Goal: Obtain resource: Obtain resource

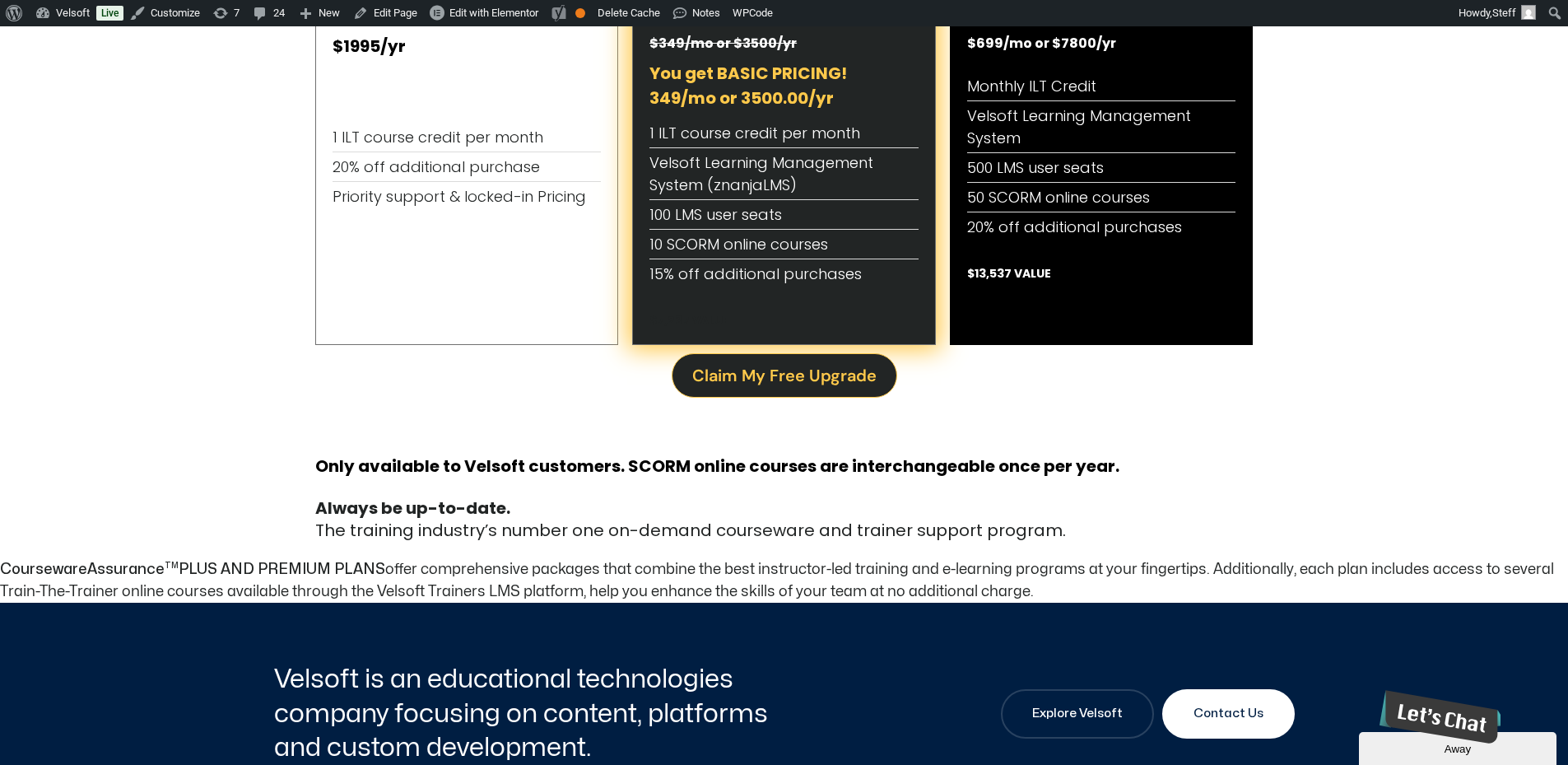
scroll to position [824, 0]
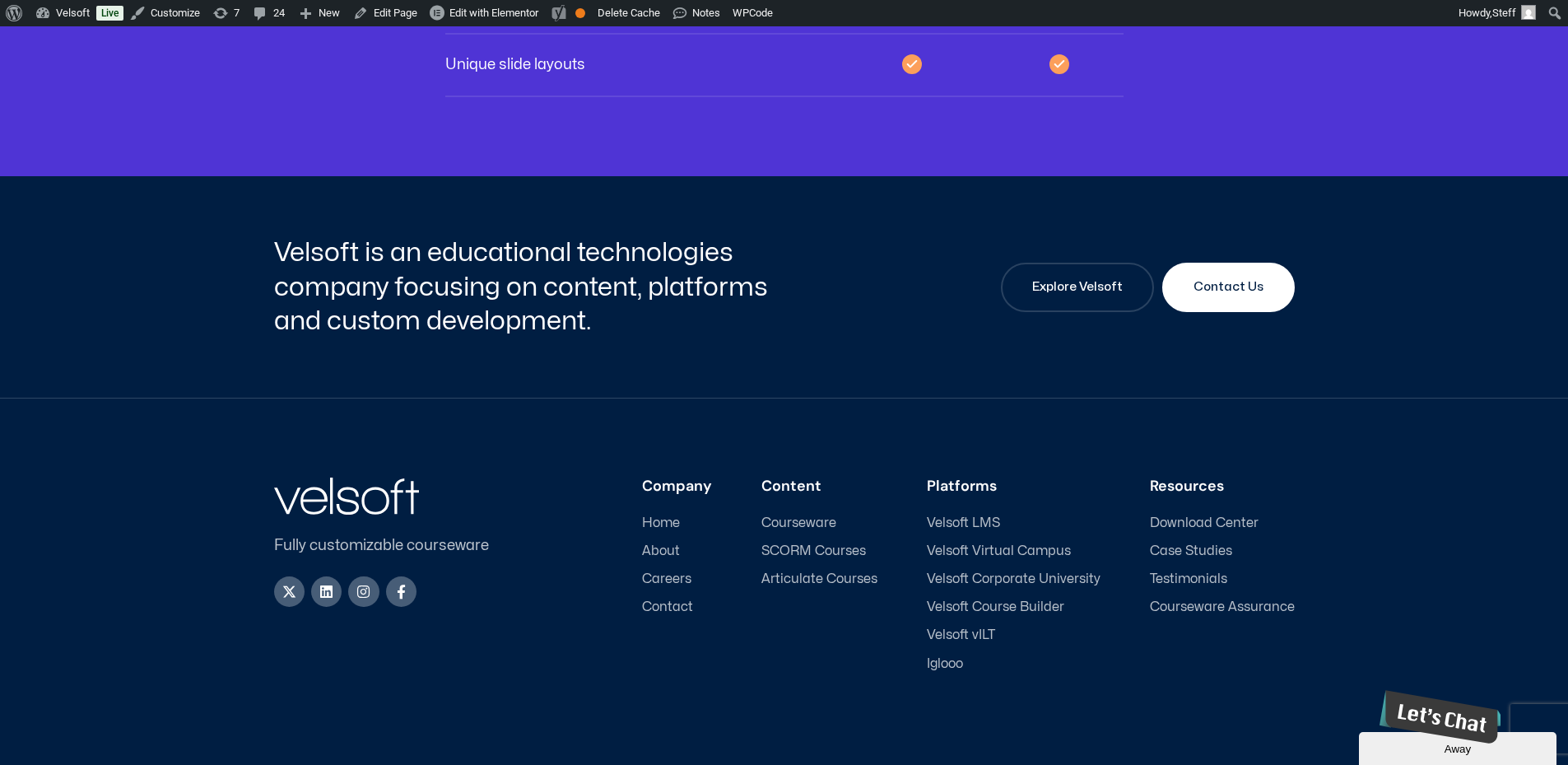
scroll to position [6047, 0]
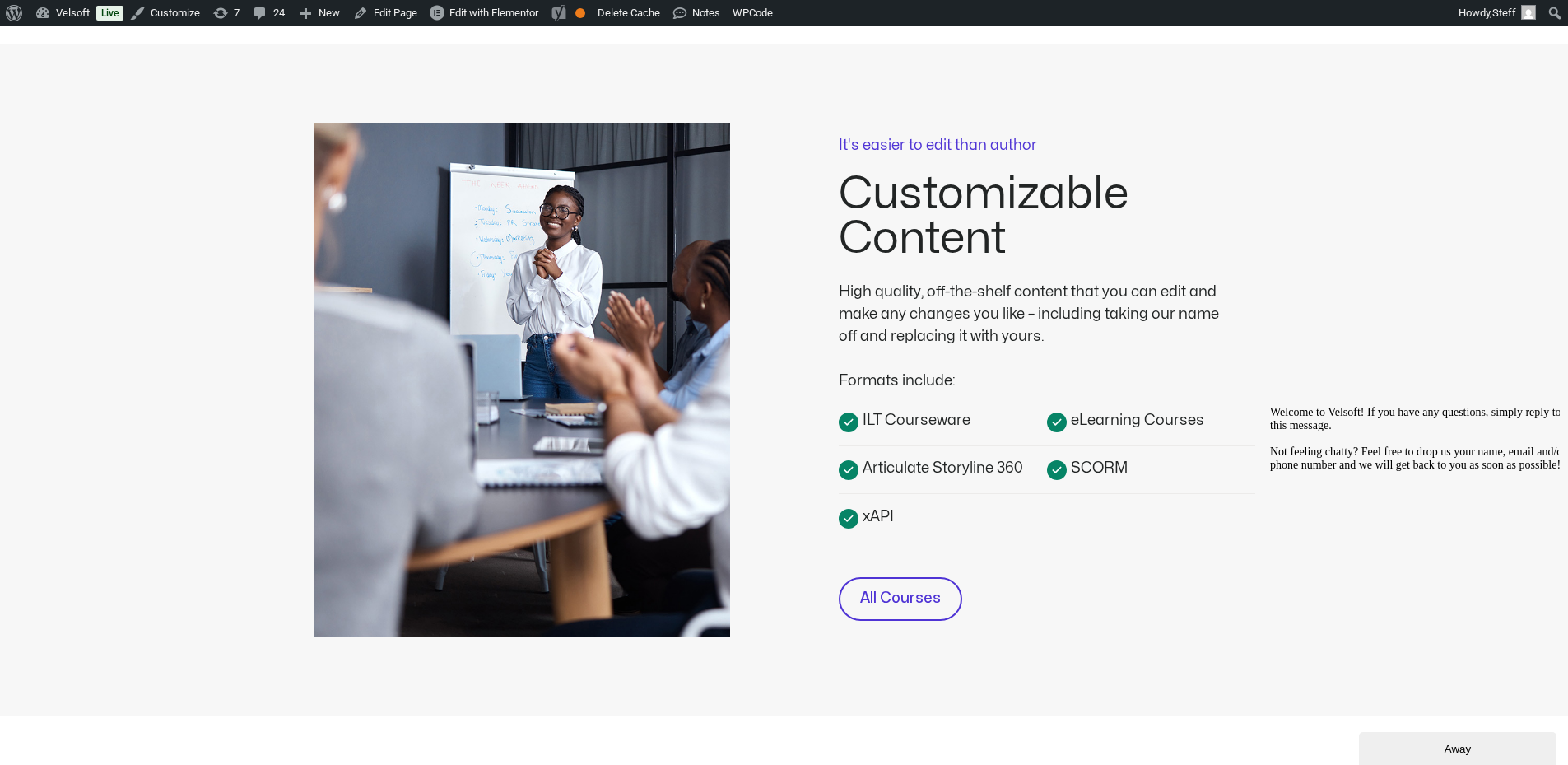
scroll to position [330, 0]
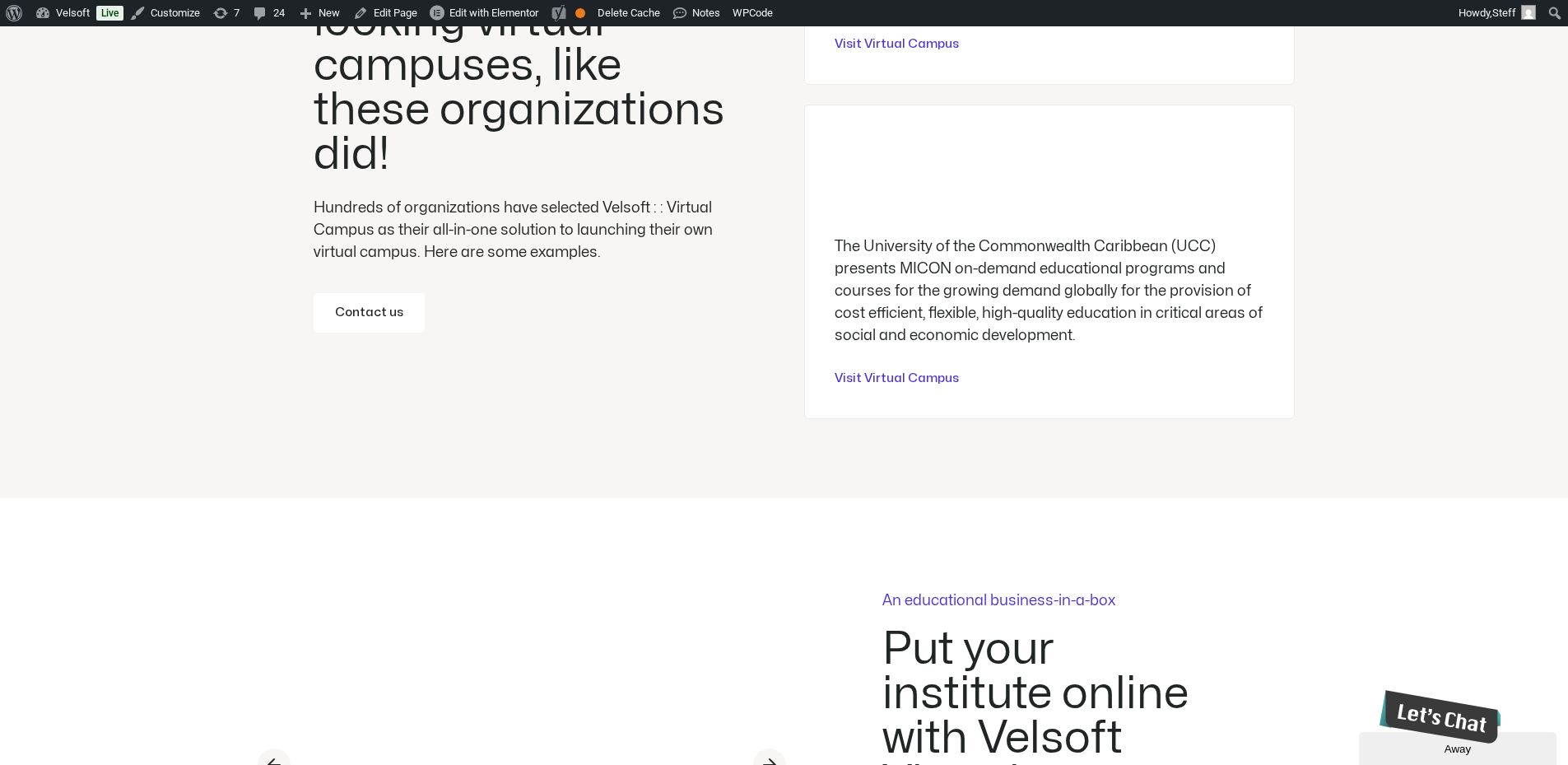
scroll to position [4694, 0]
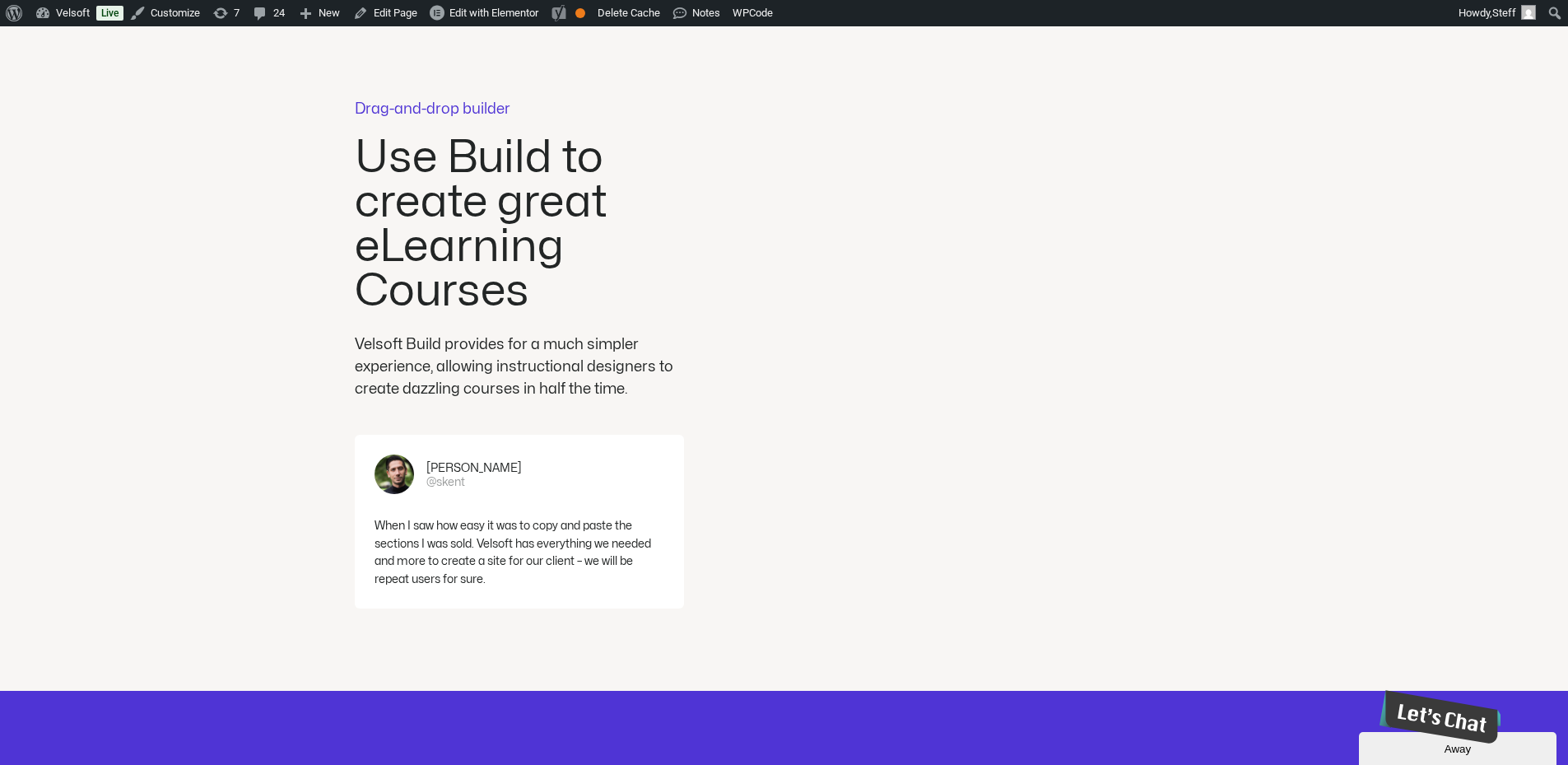
scroll to position [3541, 0]
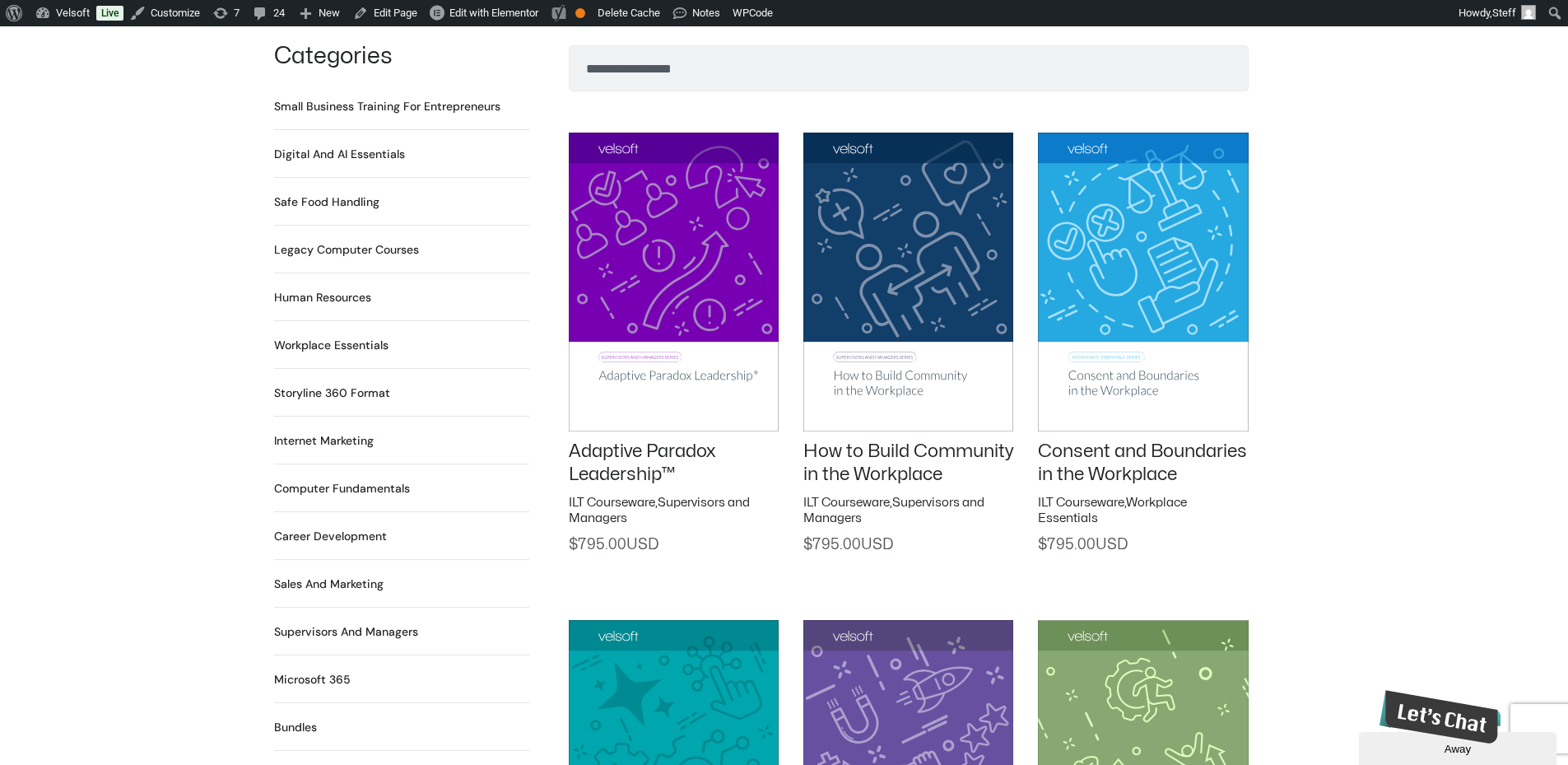
scroll to position [824, 0]
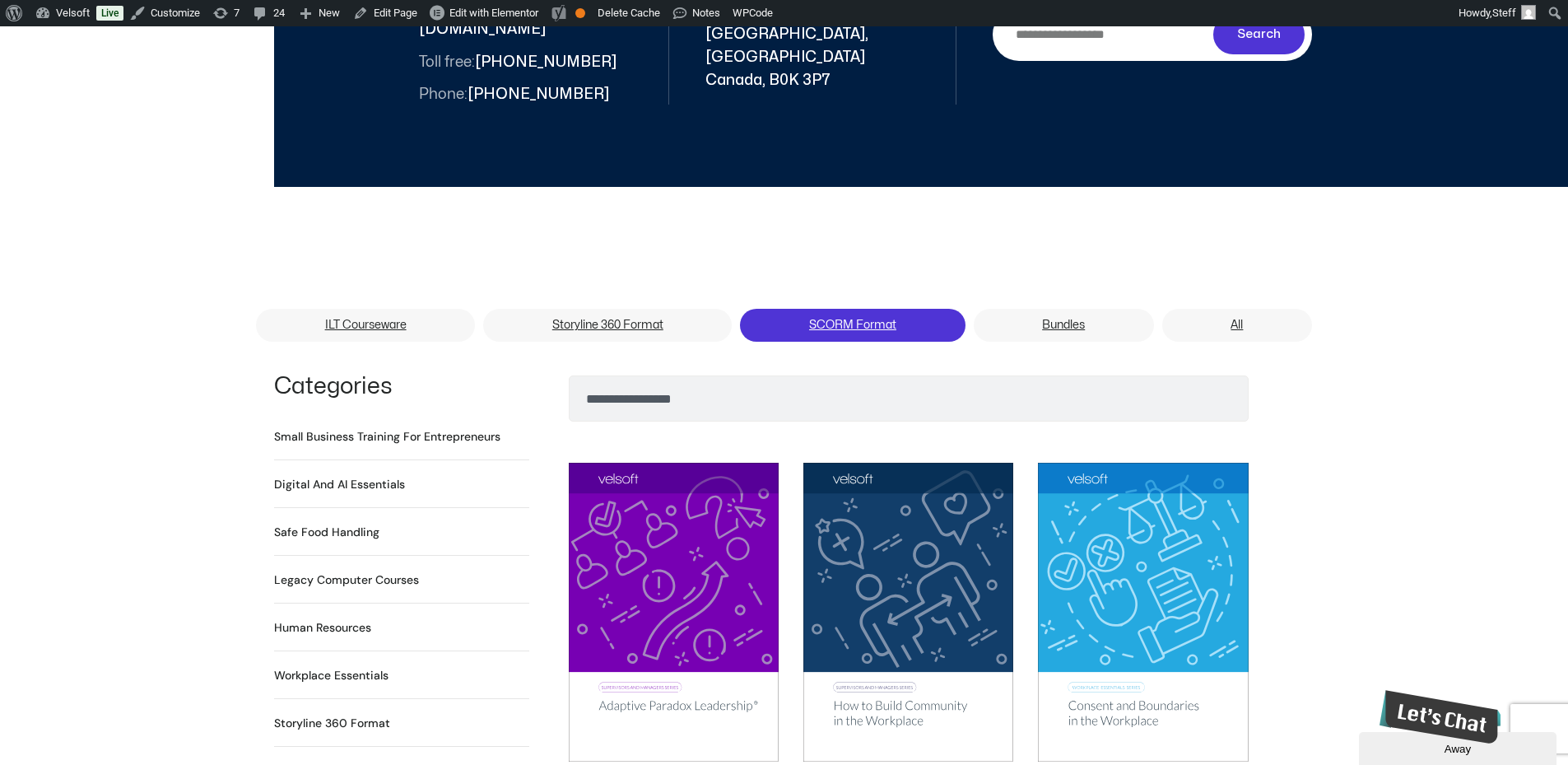
click at [816, 309] on link "SCORM Format" at bounding box center [852, 325] width 225 height 33
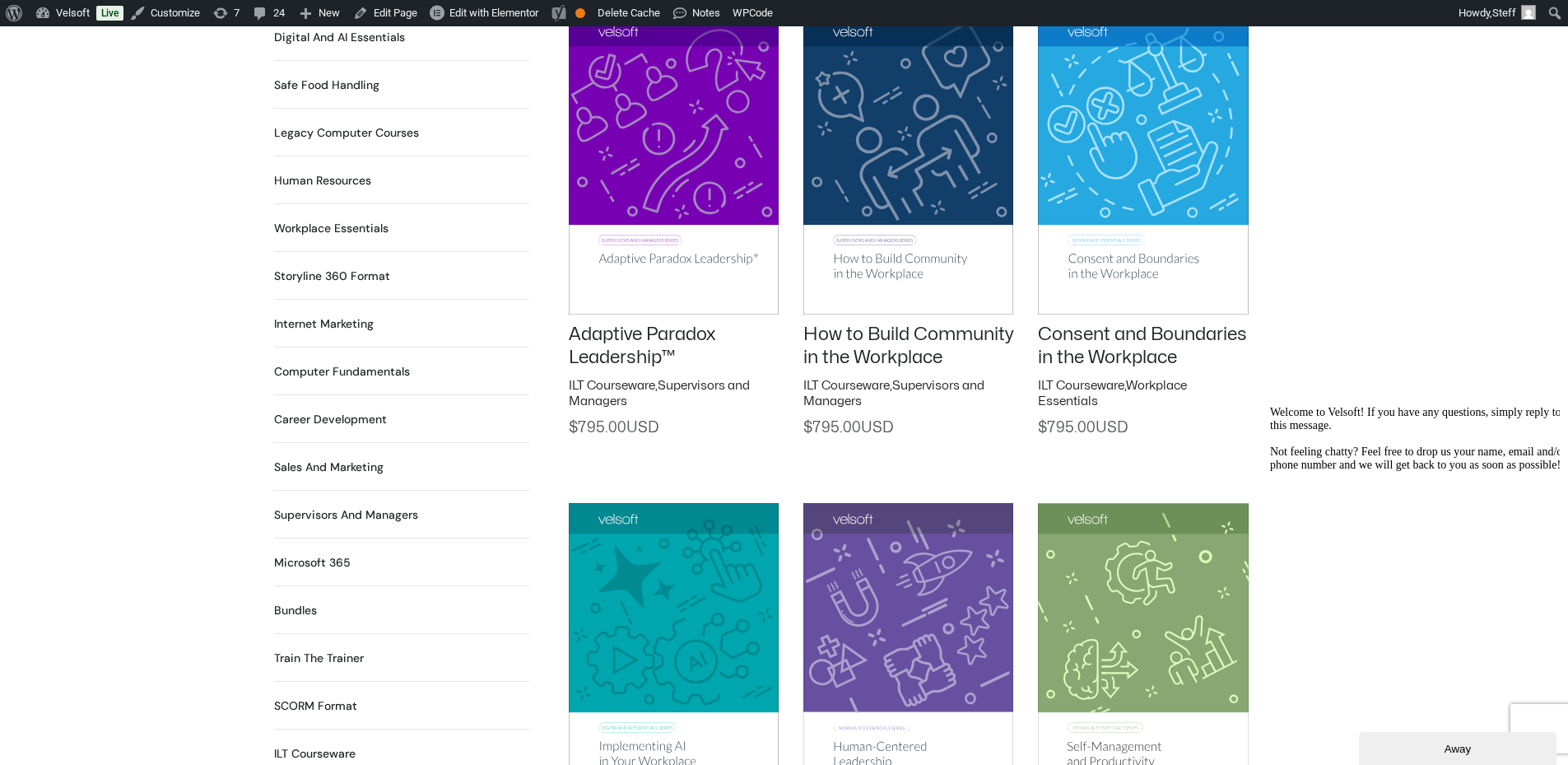
scroll to position [1235, 0]
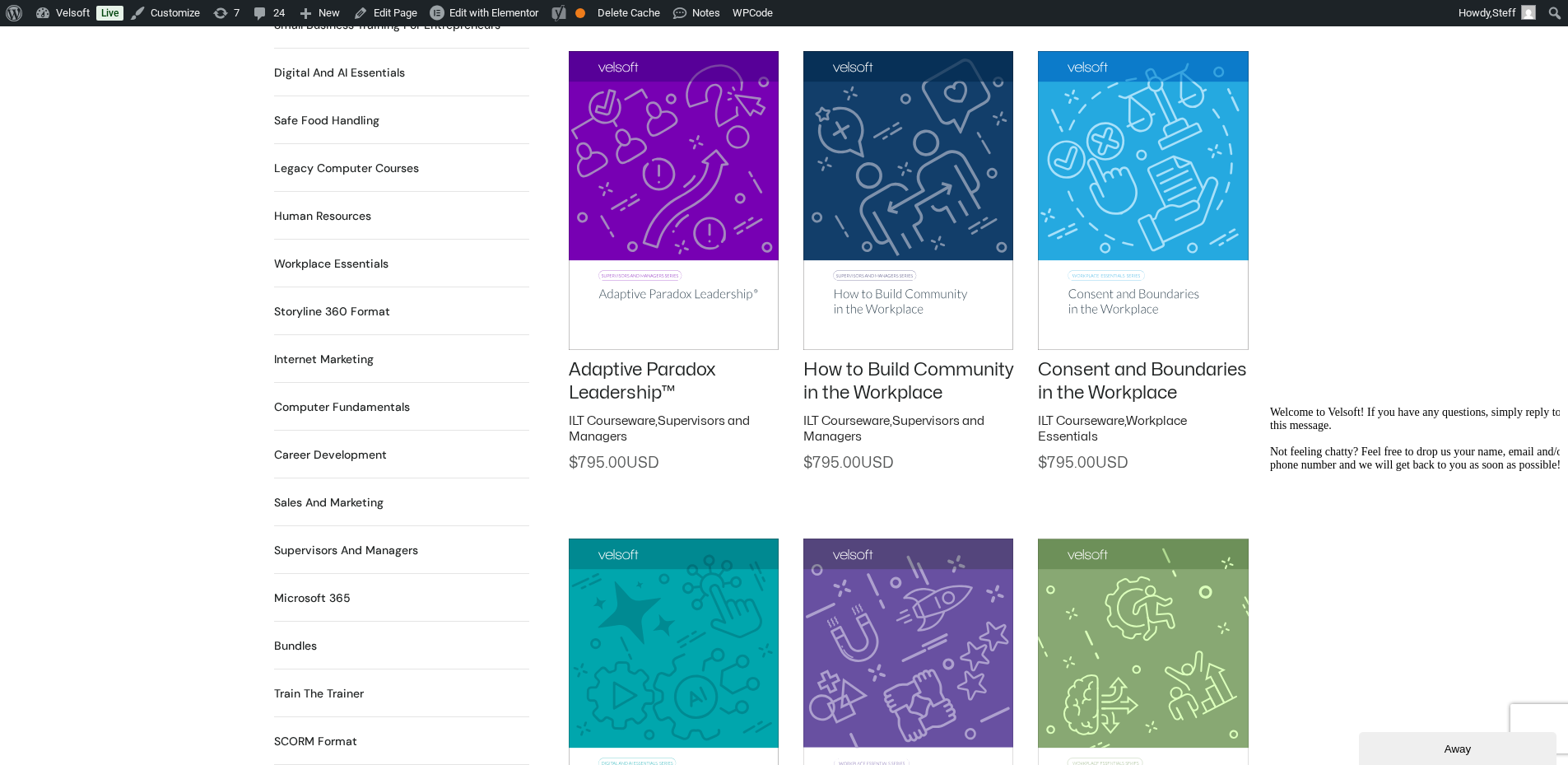
drag, startPoint x: 1095, startPoint y: 601, endPoint x: 915, endPoint y: 458, distance: 229.9
click at [915, 458] on div "How to Build Community in the Workplace ILT Courseware , Supervisors and Manage…" at bounding box center [908, 241] width 210 height 463
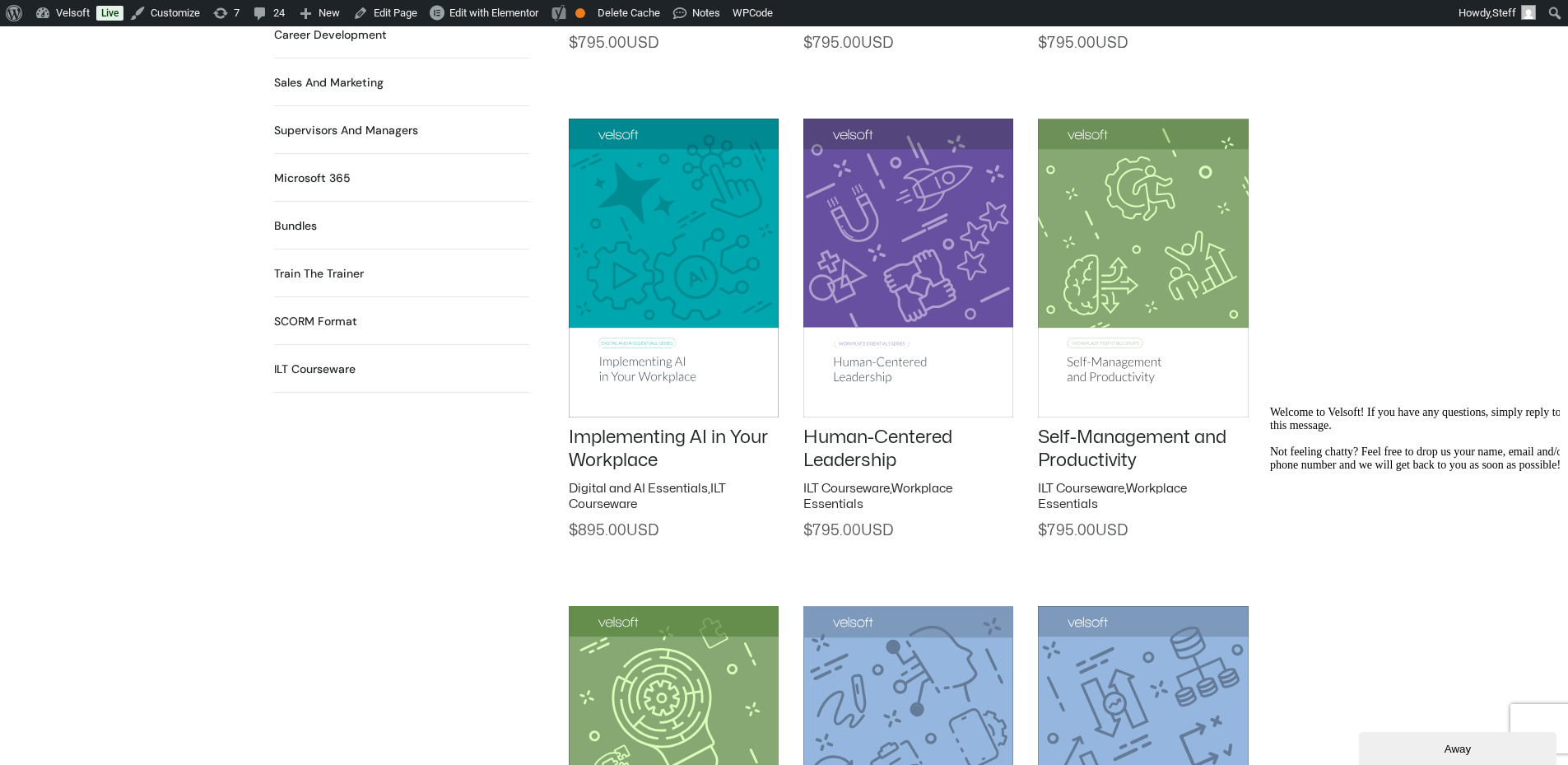
scroll to position [1894, 0]
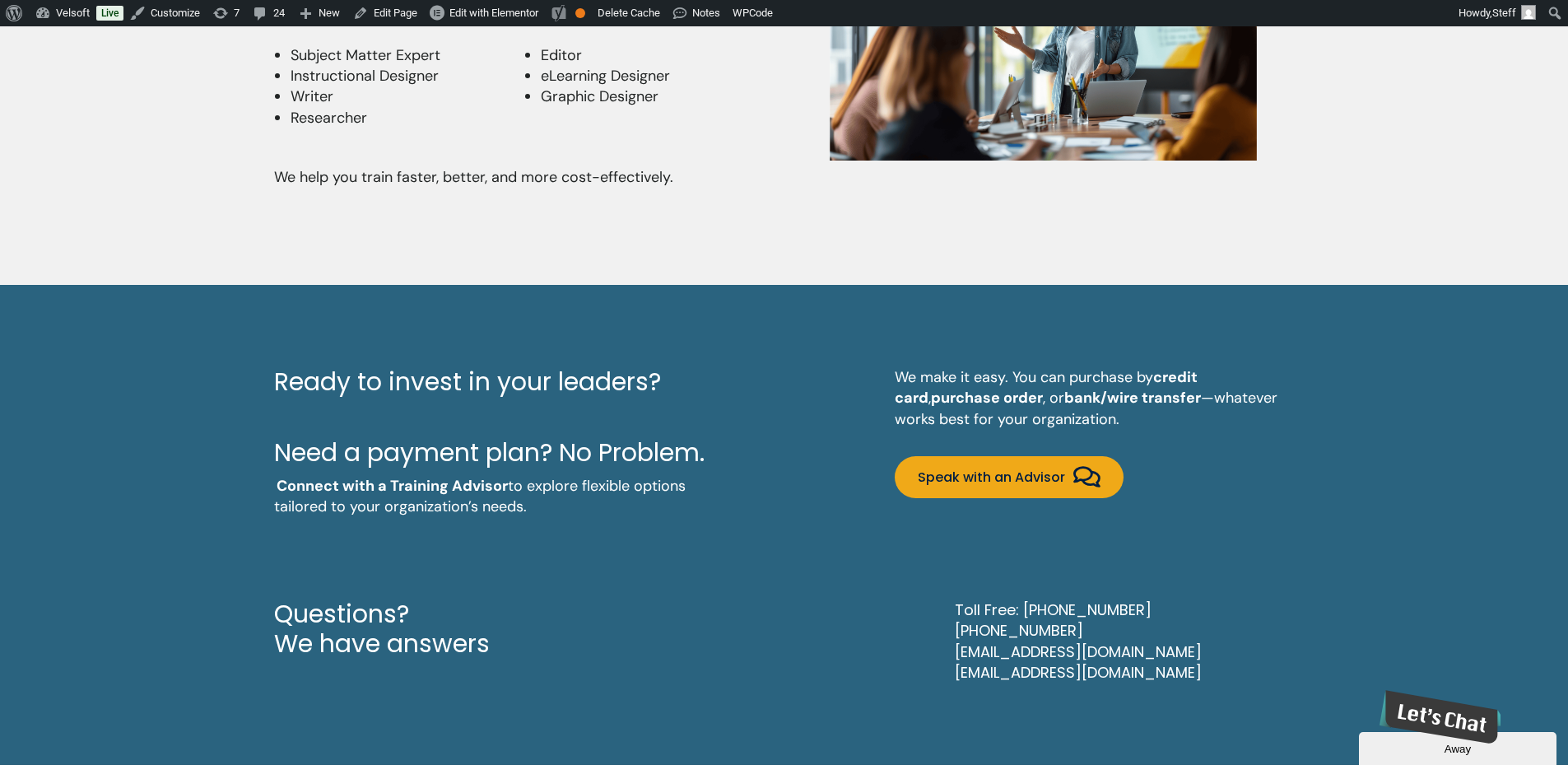
scroll to position [4530, 0]
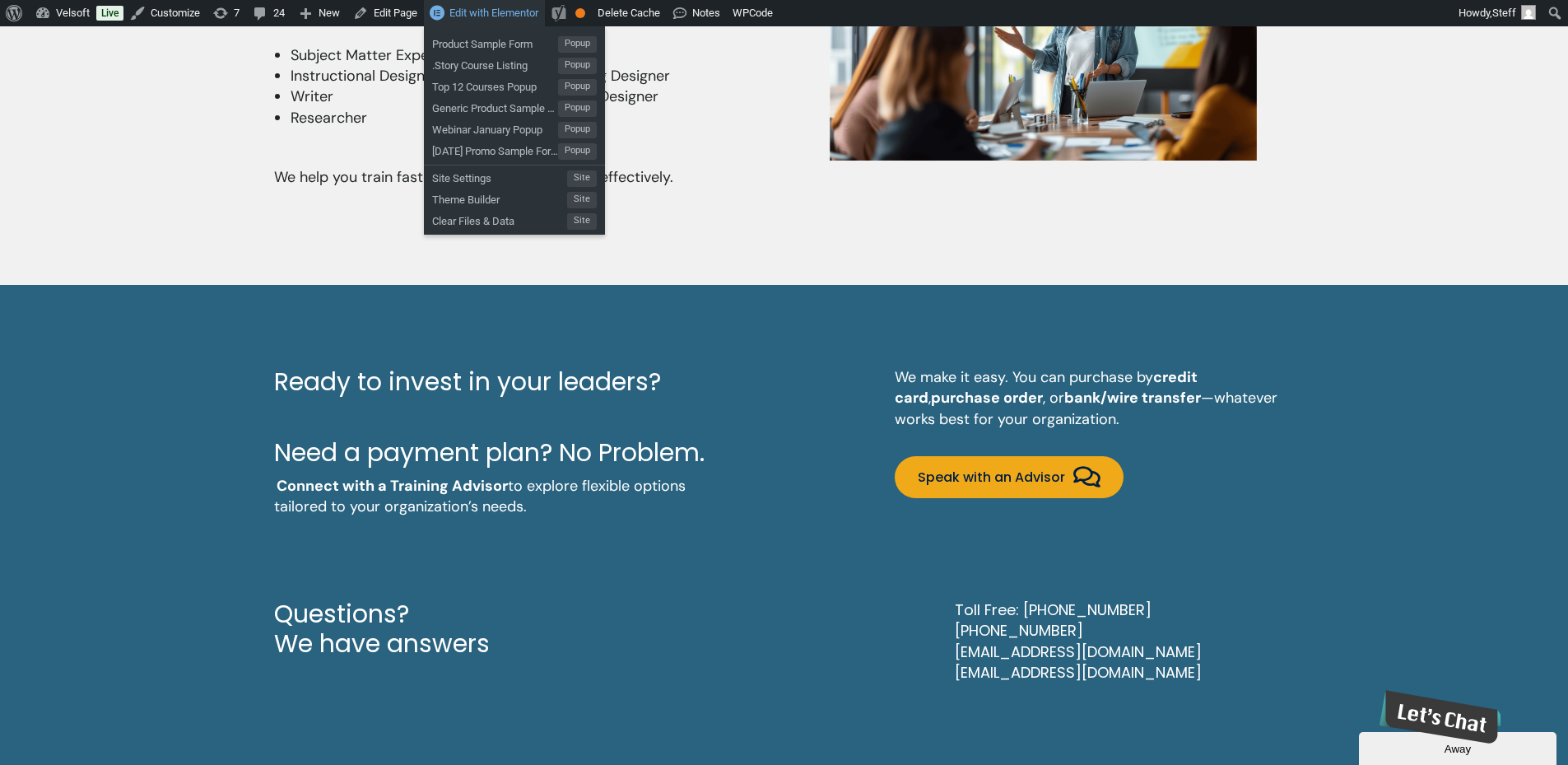
click at [452, 12] on span "Edit with Elementor" at bounding box center [494, 12] width 89 height 12
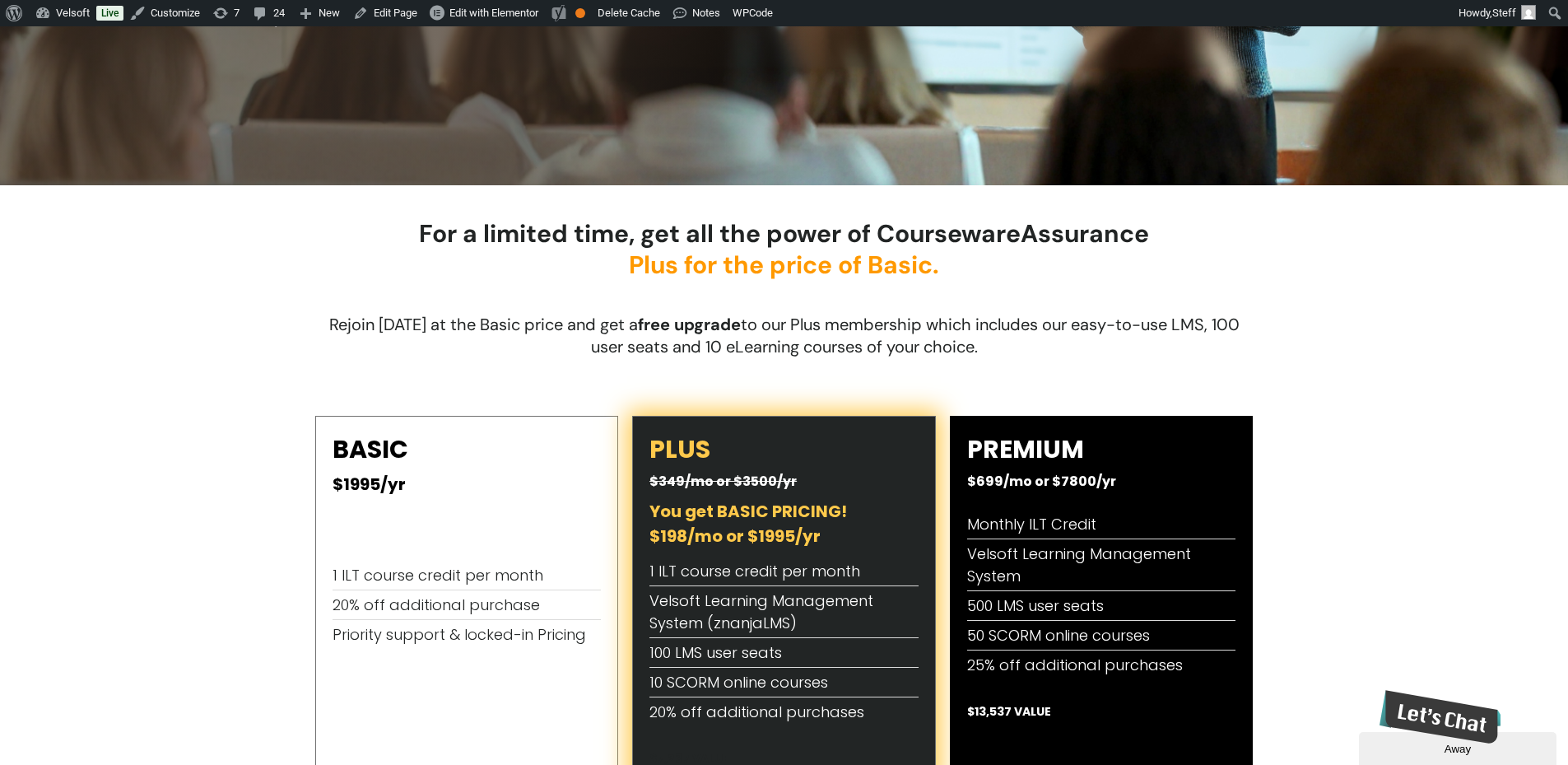
scroll to position [494, 0]
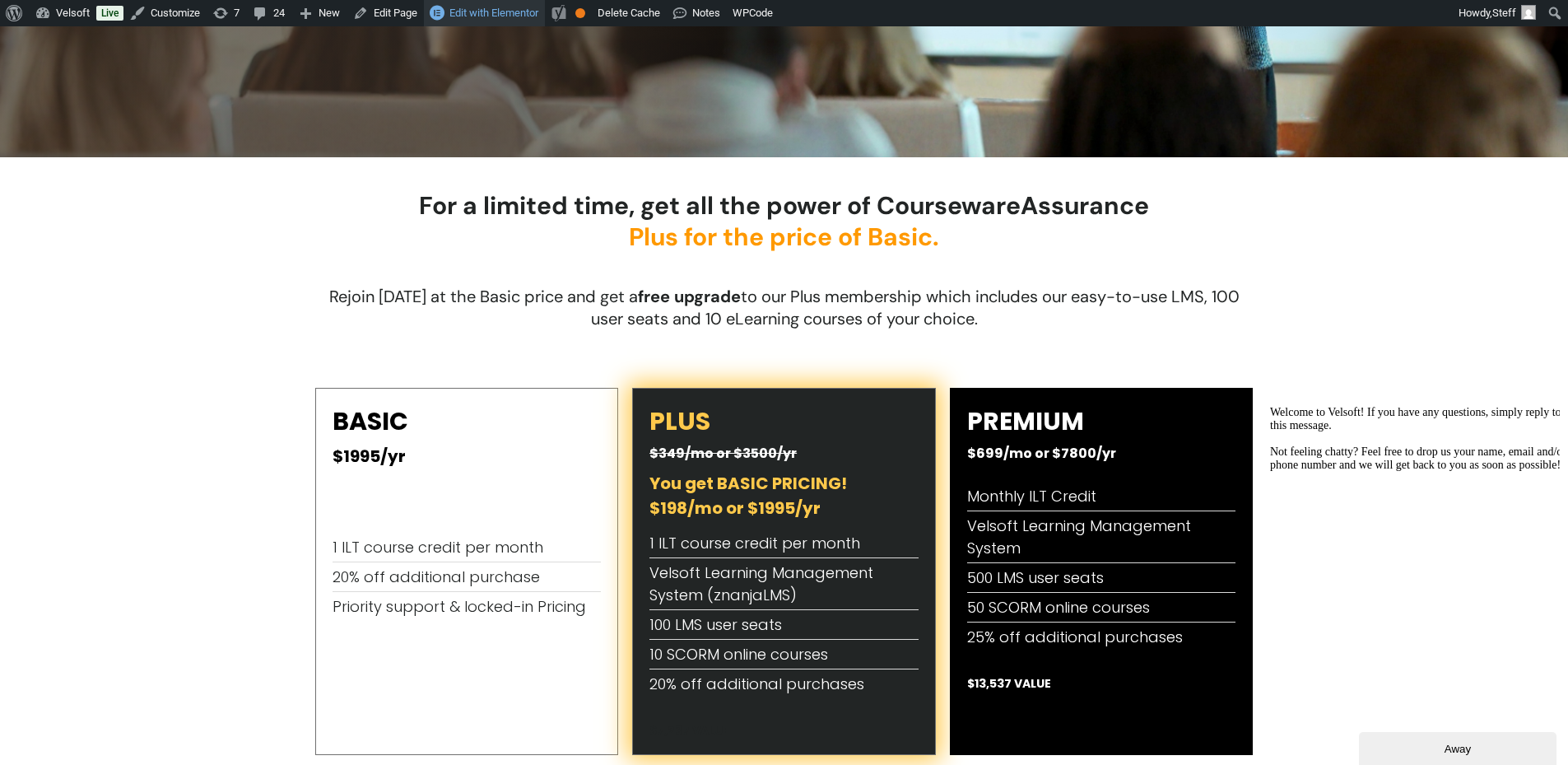
click at [485, 9] on span "Edit with Elementor" at bounding box center [494, 12] width 89 height 12
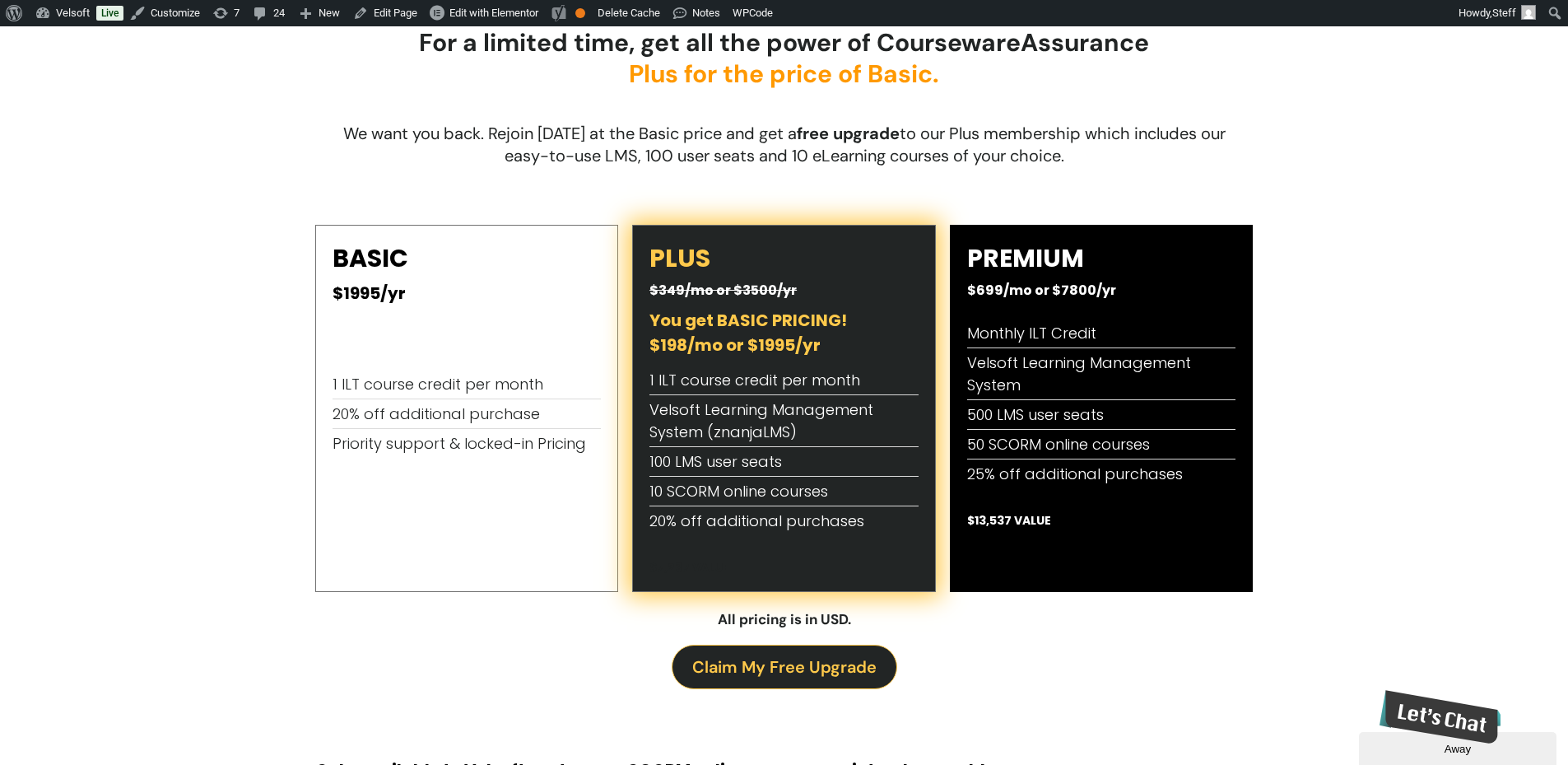
scroll to position [659, 0]
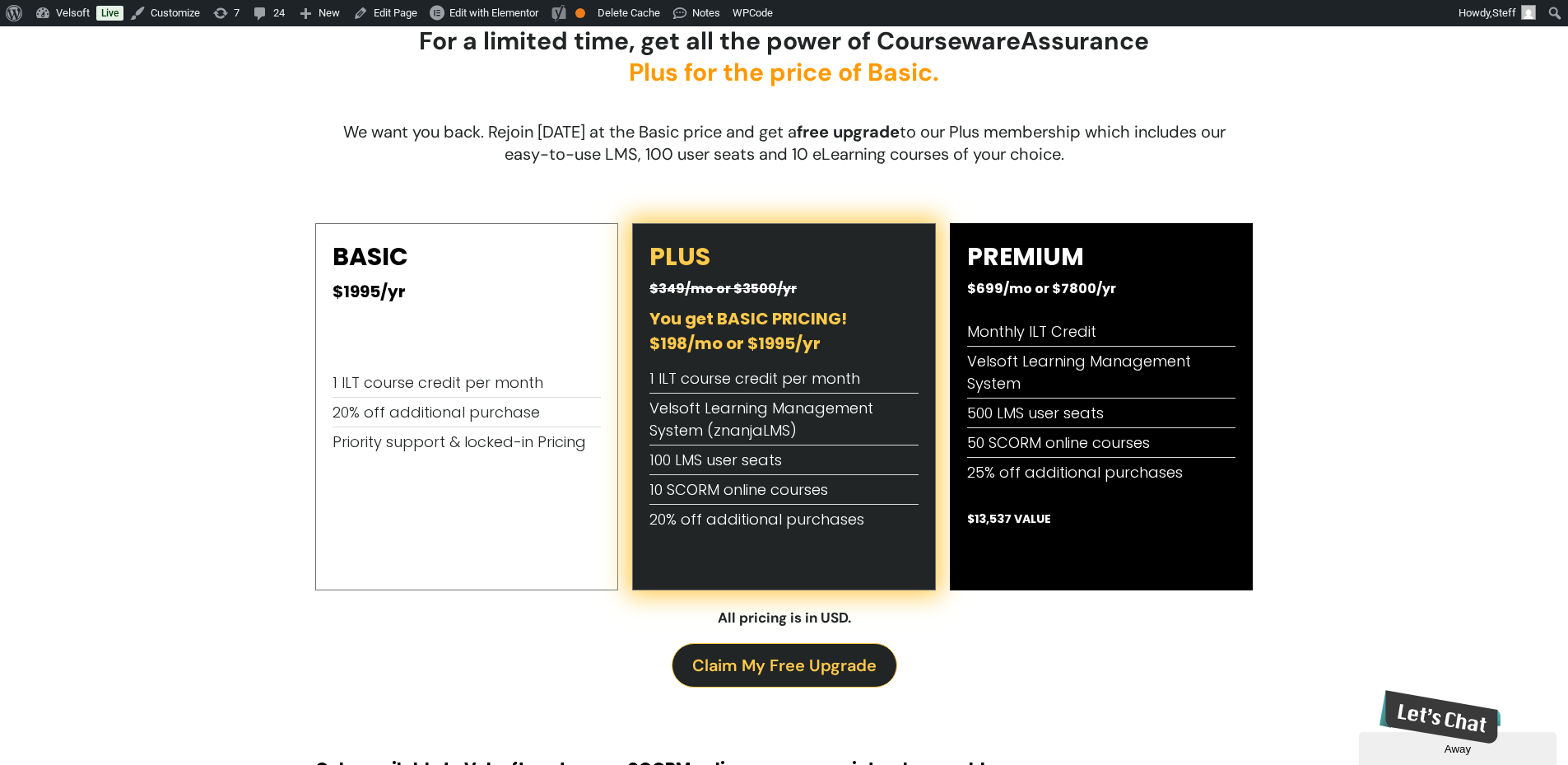
click at [767, 659] on span "Claim My Free Upgrade" at bounding box center [784, 666] width 184 height 26
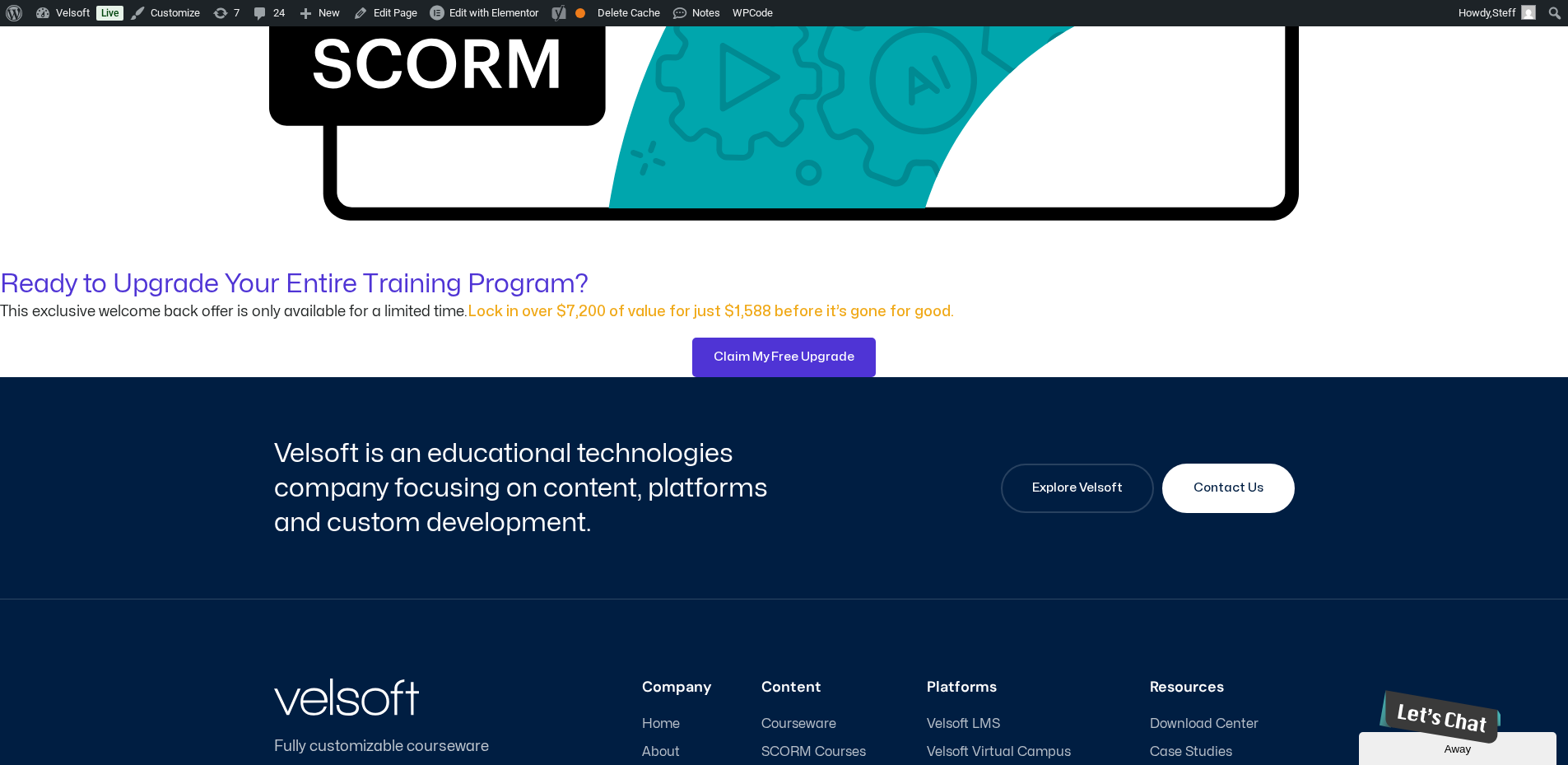
scroll to position [1565, 0]
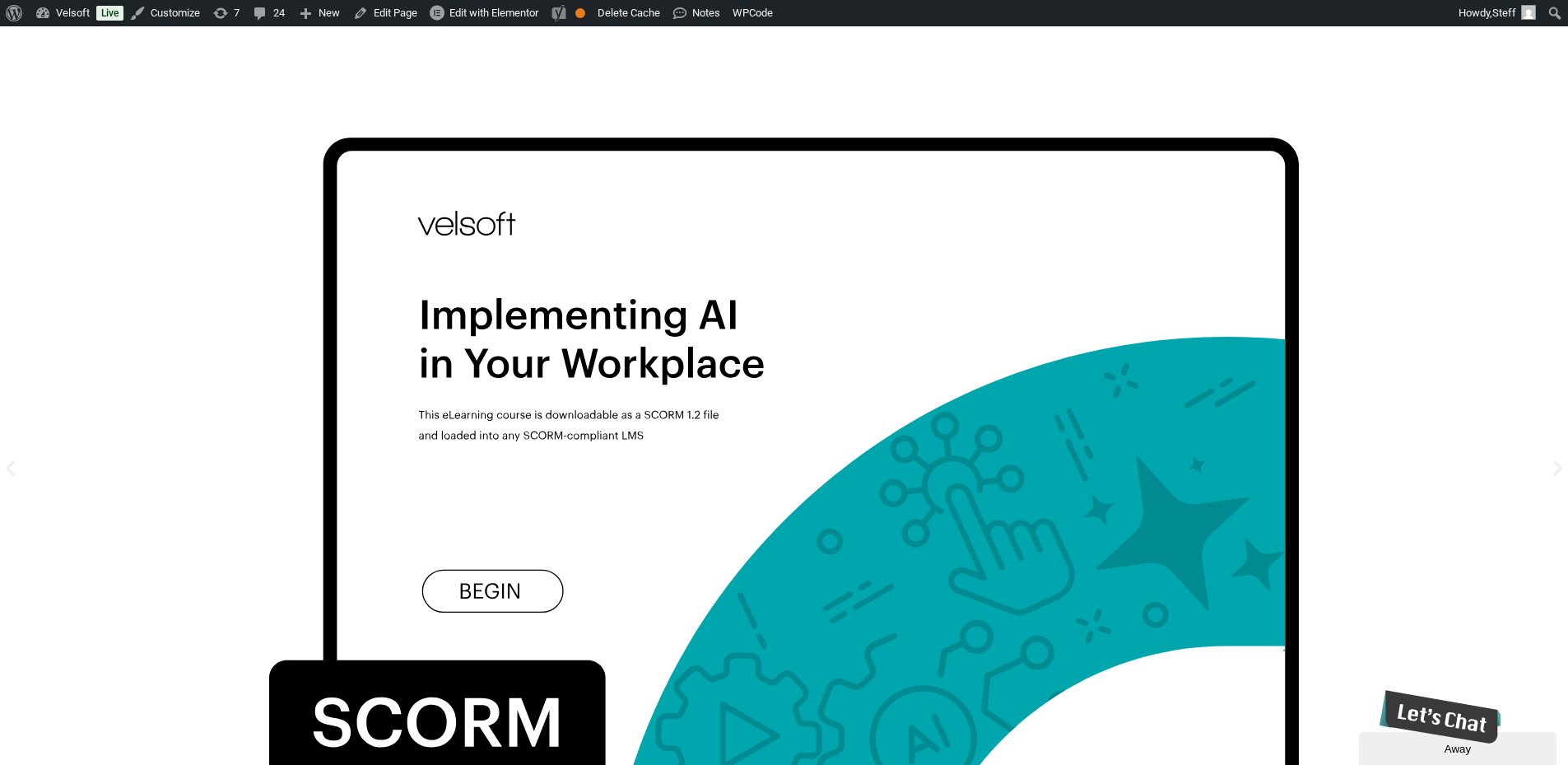
click at [1547, 458] on icon "Next" at bounding box center [1558, 468] width 21 height 21
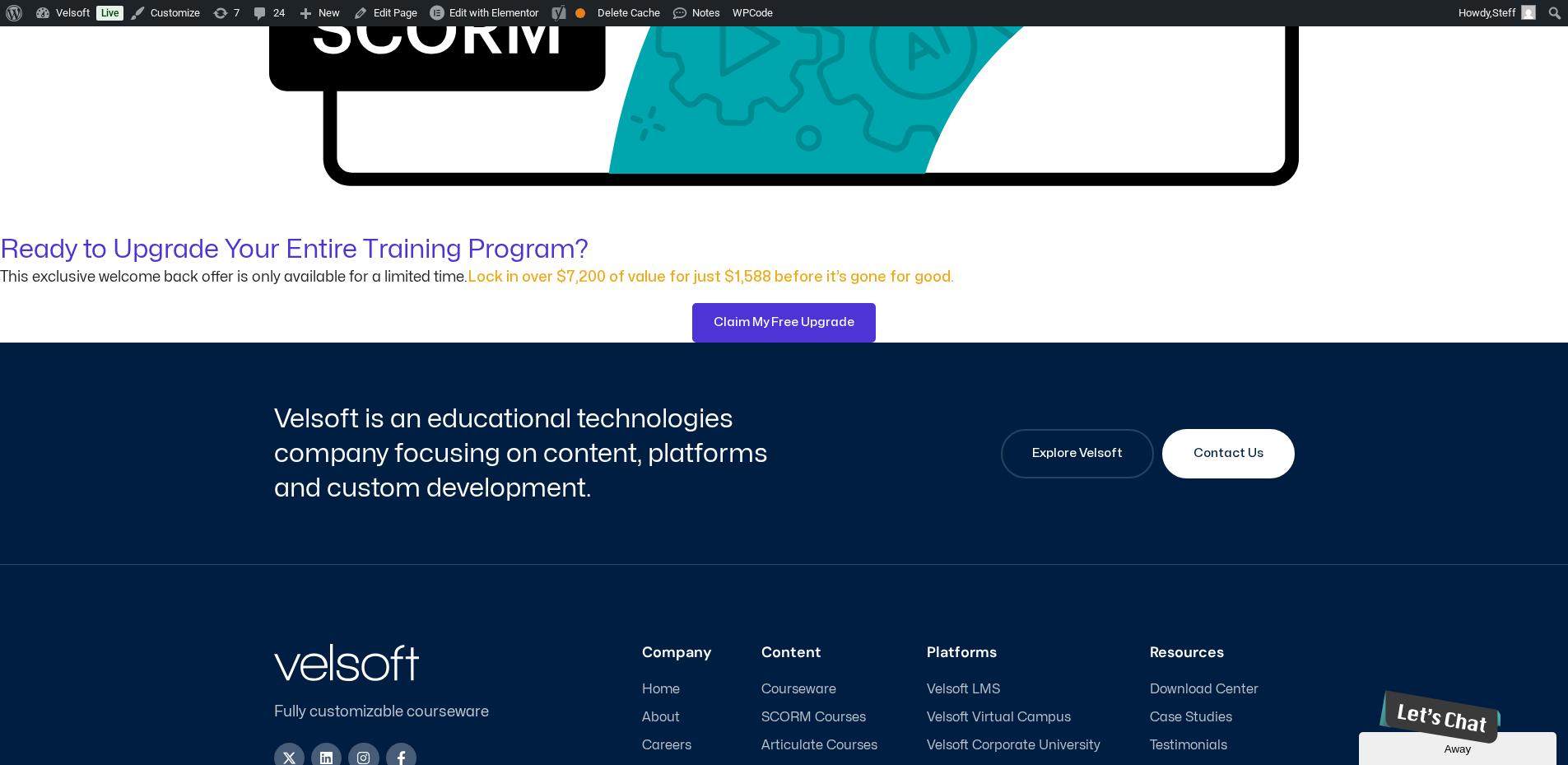
scroll to position [2052, 0]
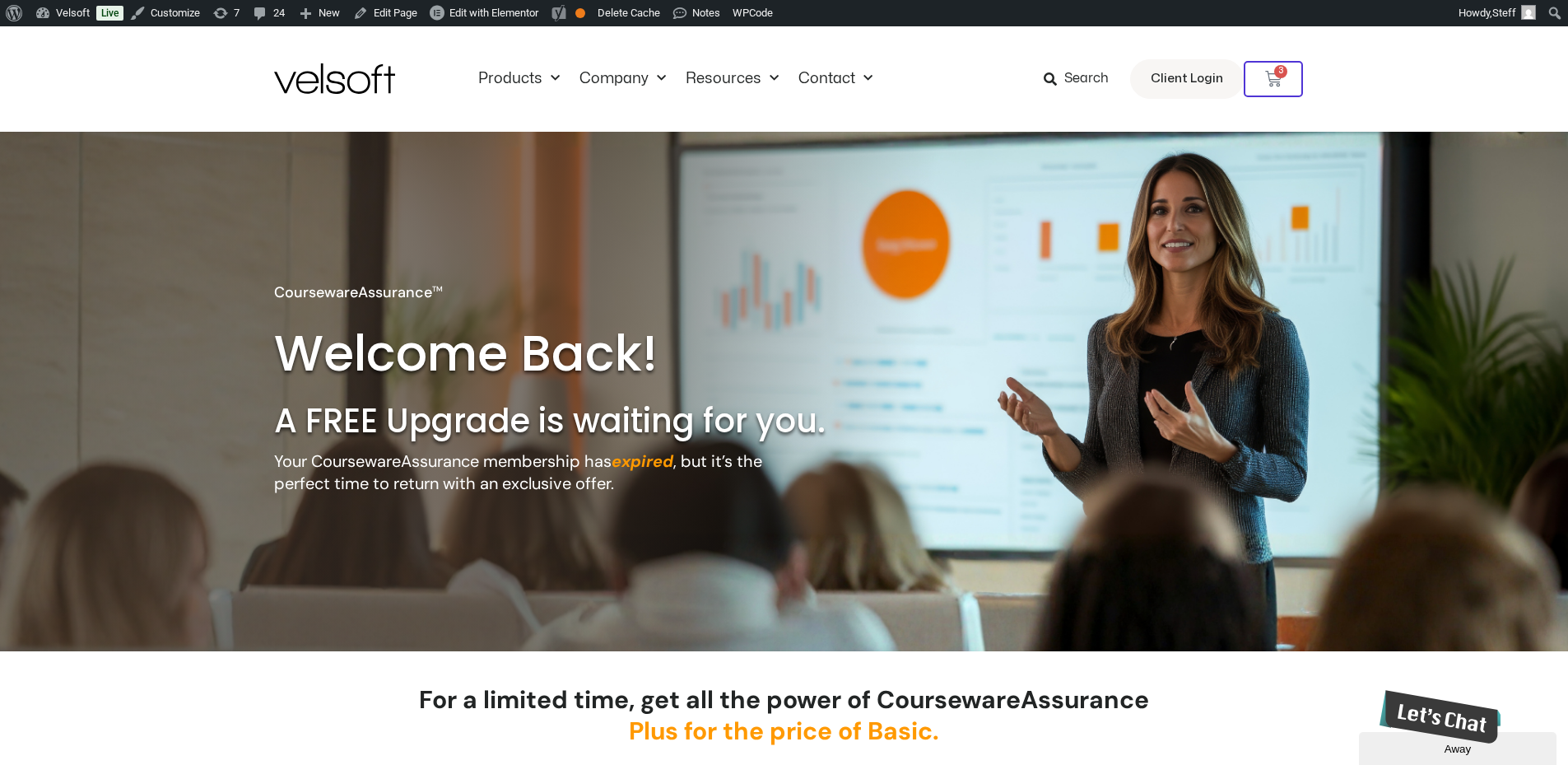
scroll to position [1565, 0]
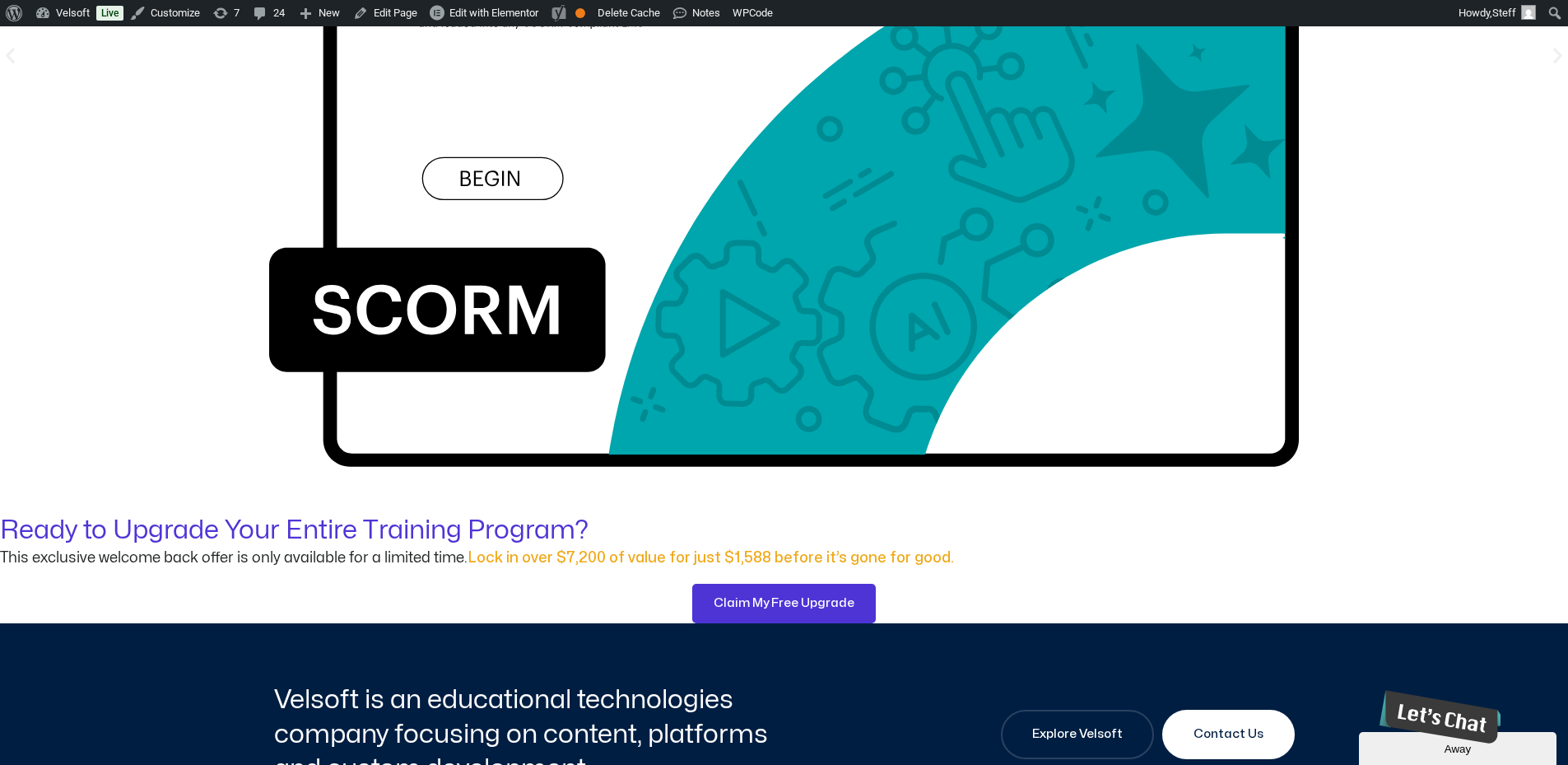
scroll to position [1980, 0]
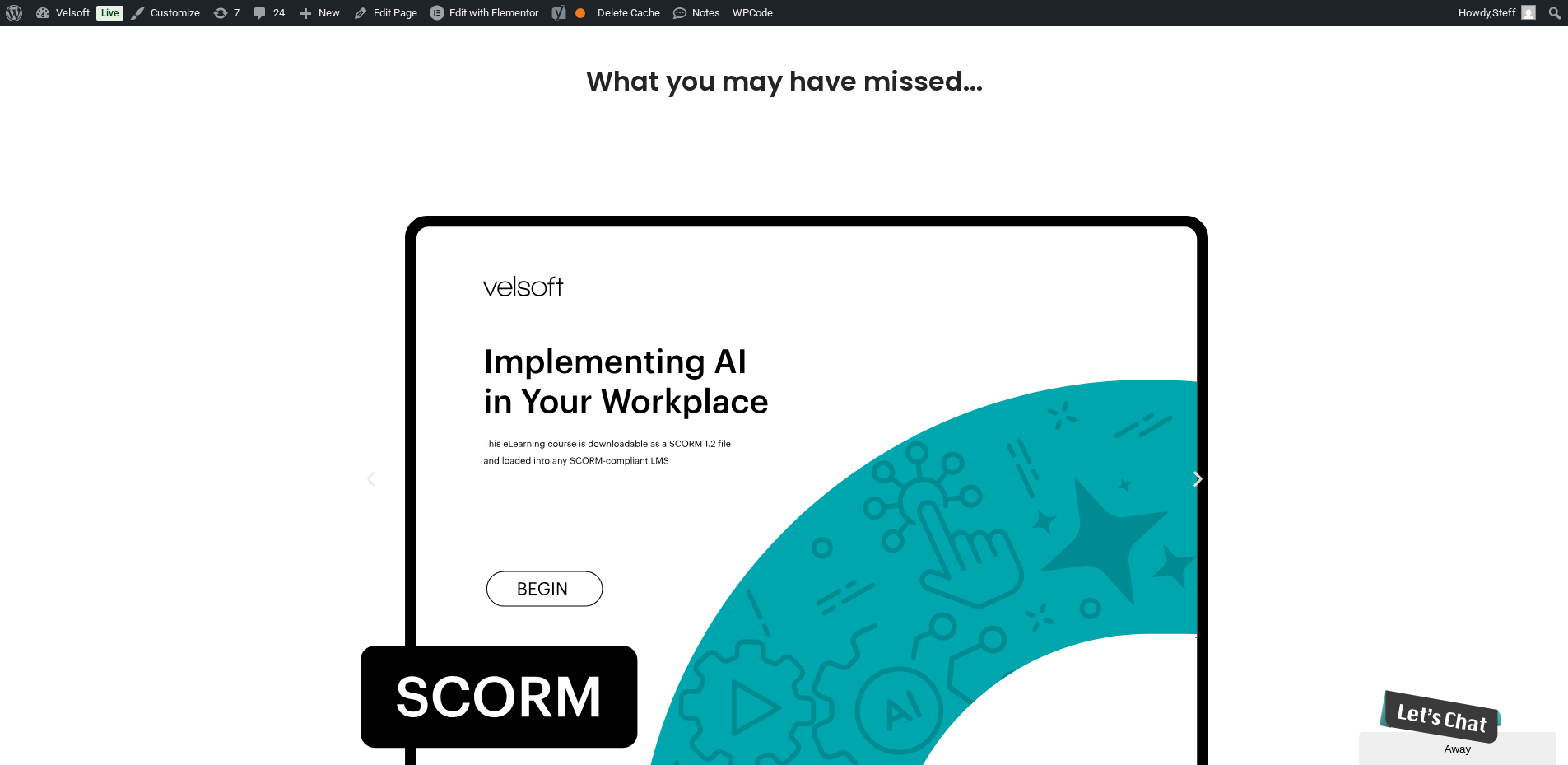
scroll to position [1647, 0]
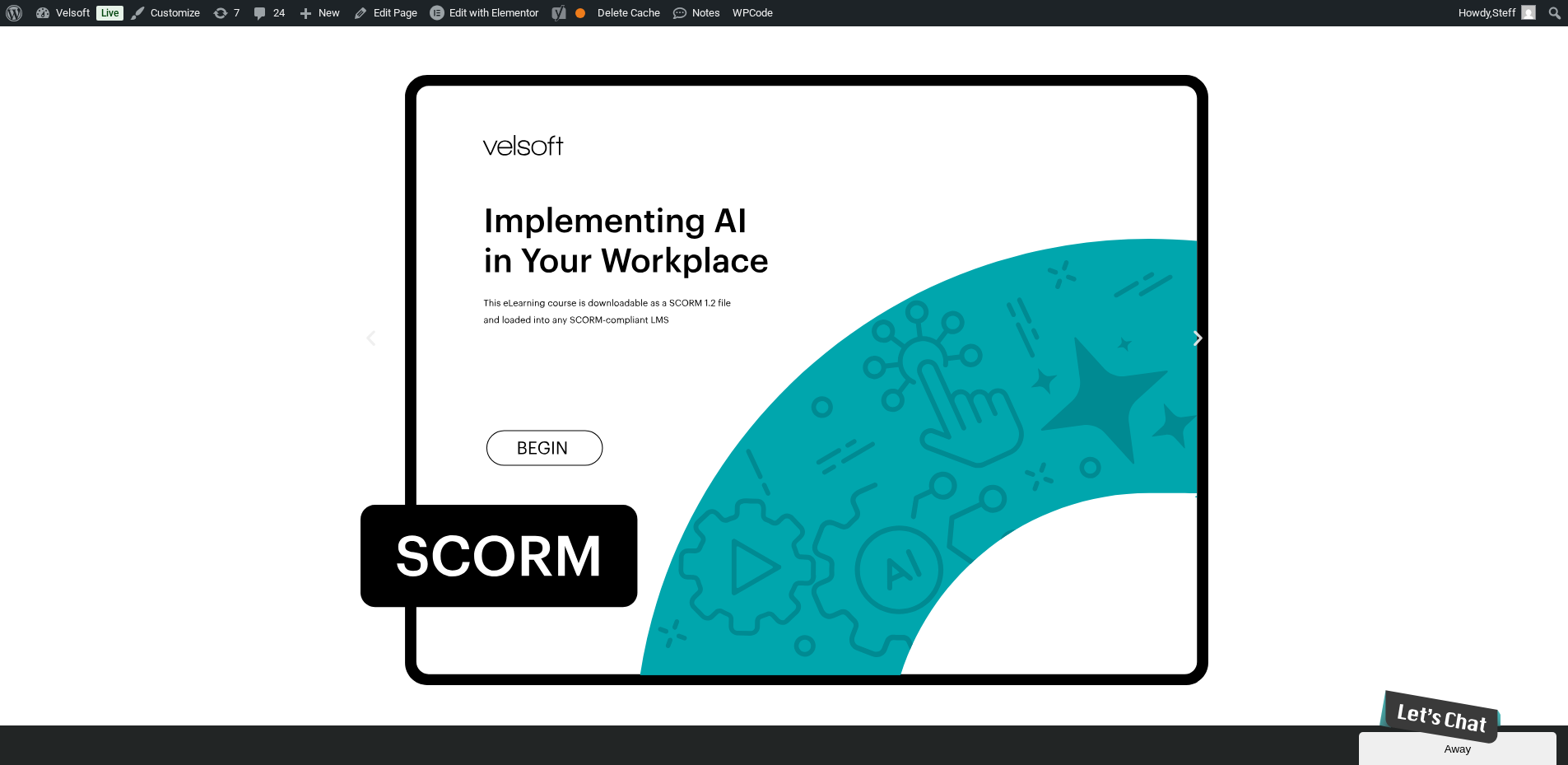
click at [654, 362] on img "1 of 3" at bounding box center [784, 344] width 848 height 739
click at [1202, 341] on icon "Next" at bounding box center [1198, 338] width 21 height 21
click at [1197, 341] on icon "Next" at bounding box center [1198, 338] width 21 height 21
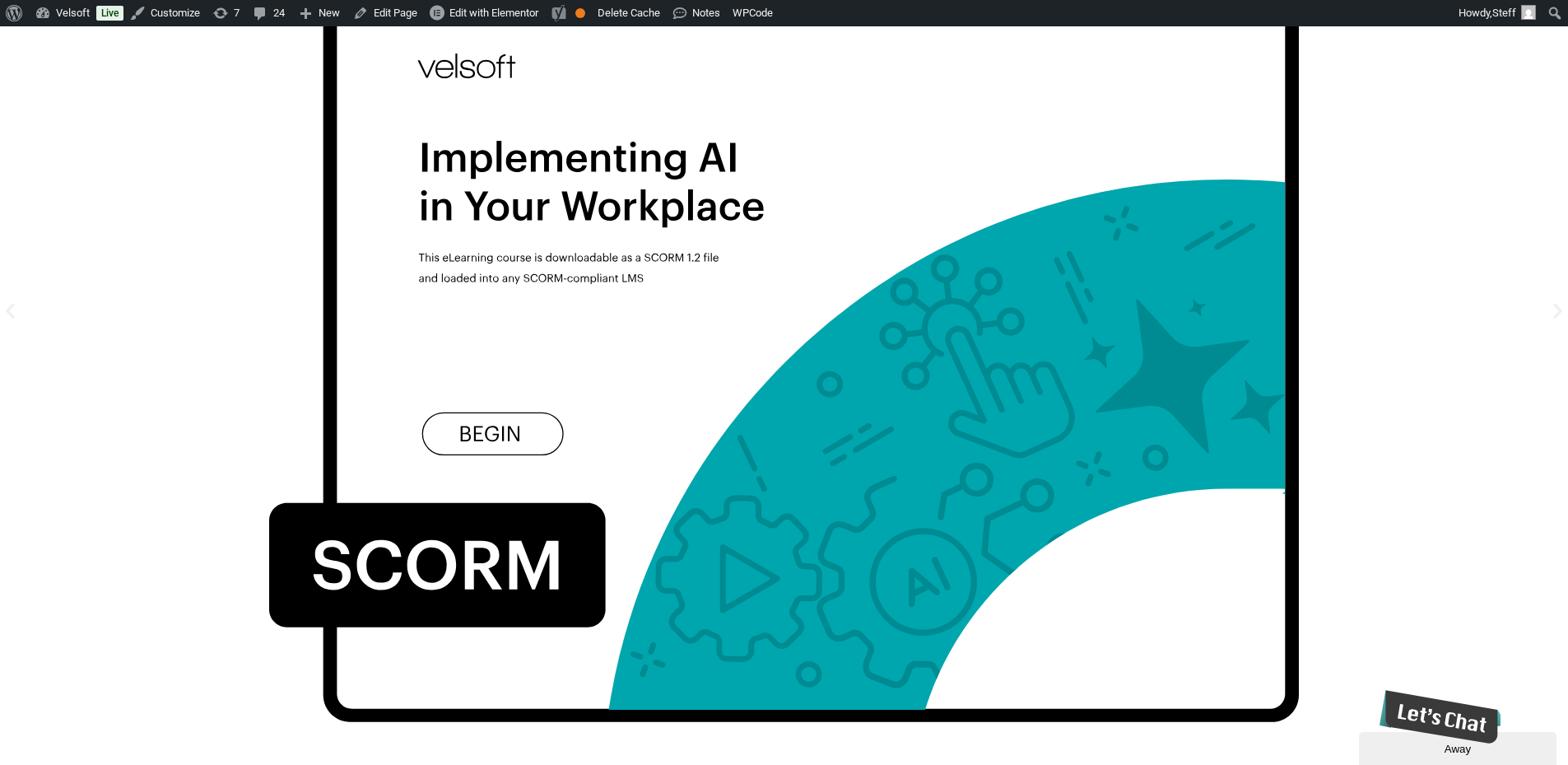
scroll to position [1390, 0]
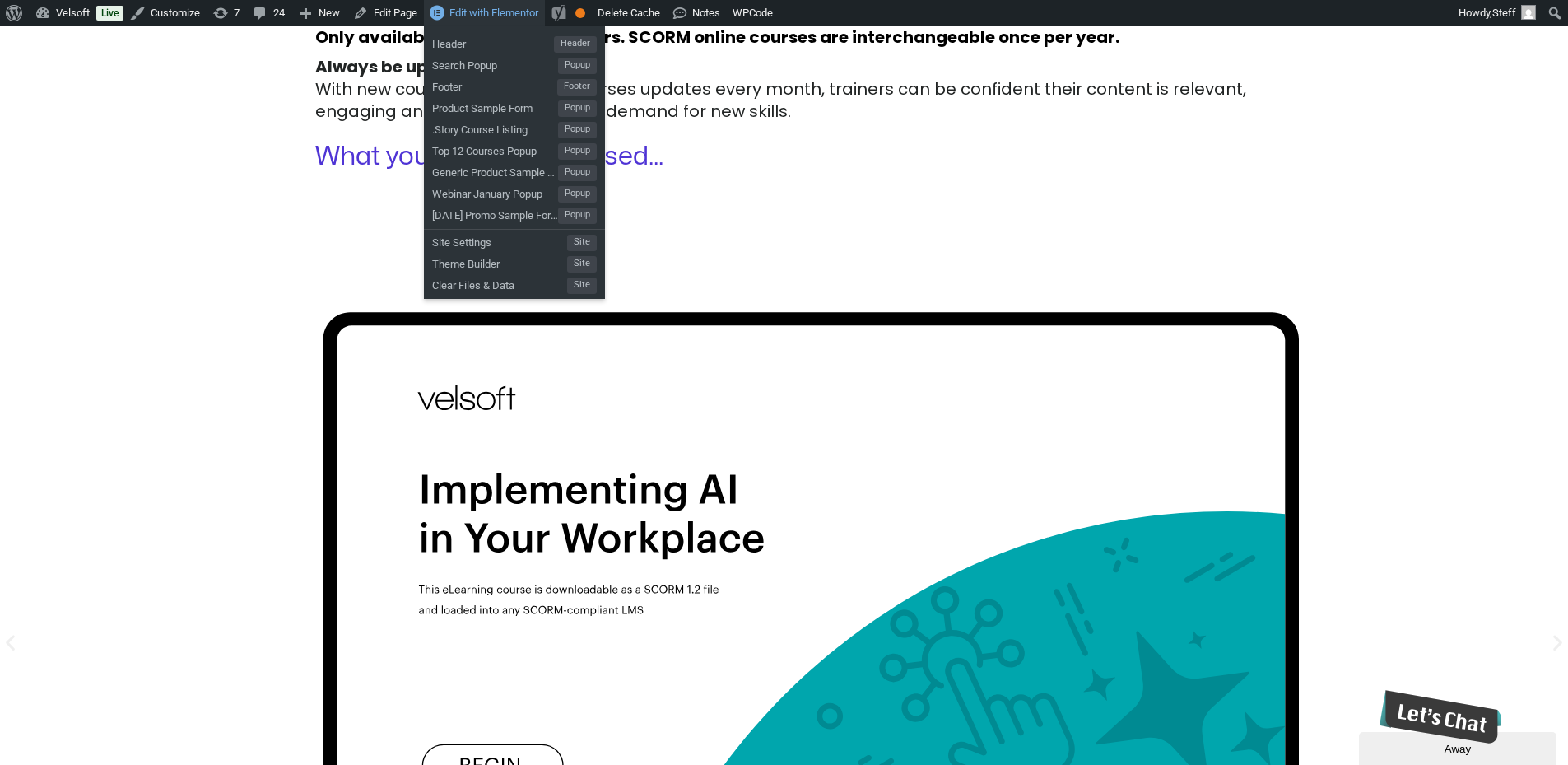
click at [481, 13] on span "Edit with Elementor" at bounding box center [494, 12] width 89 height 12
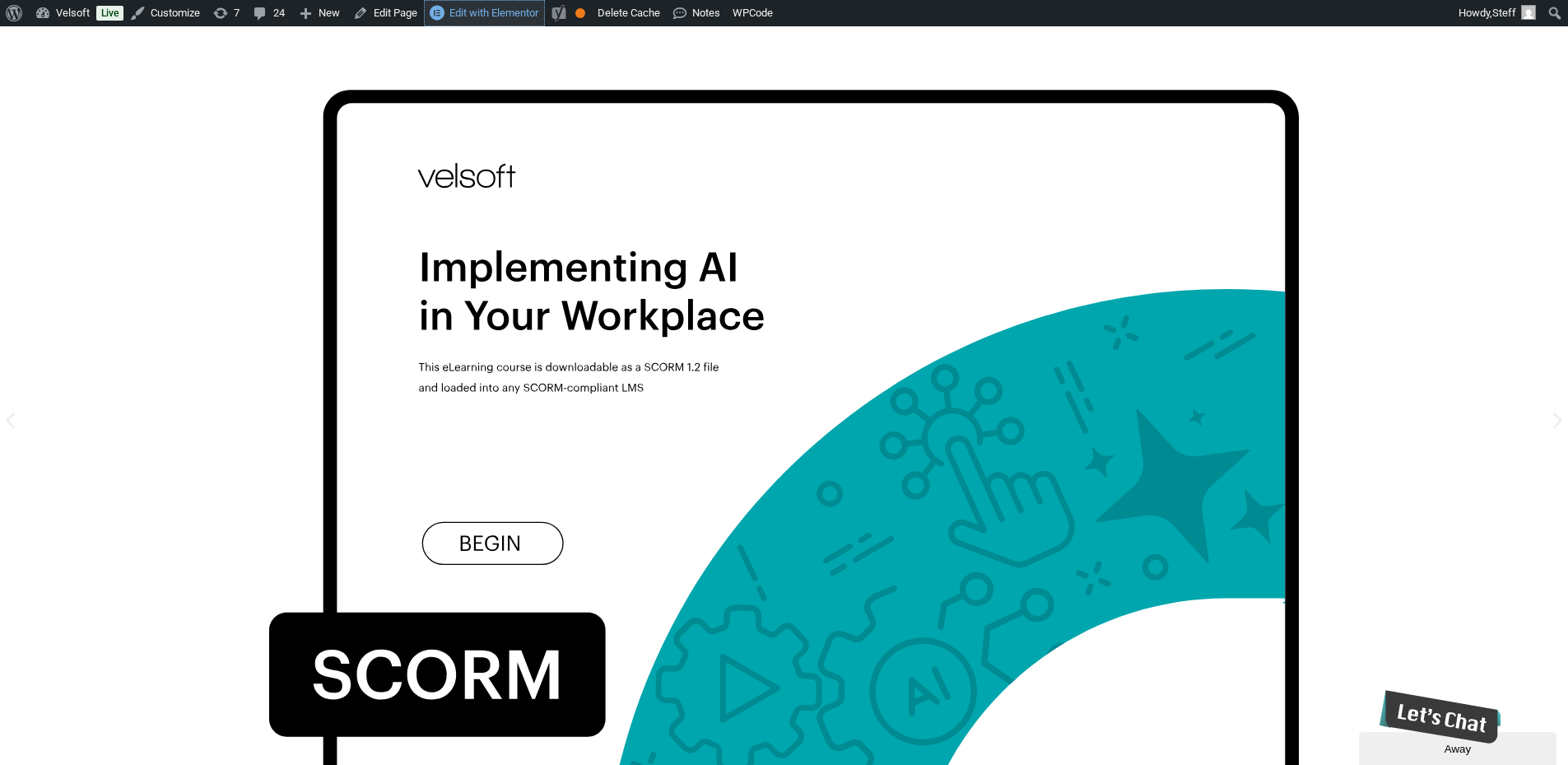
scroll to position [1802, 0]
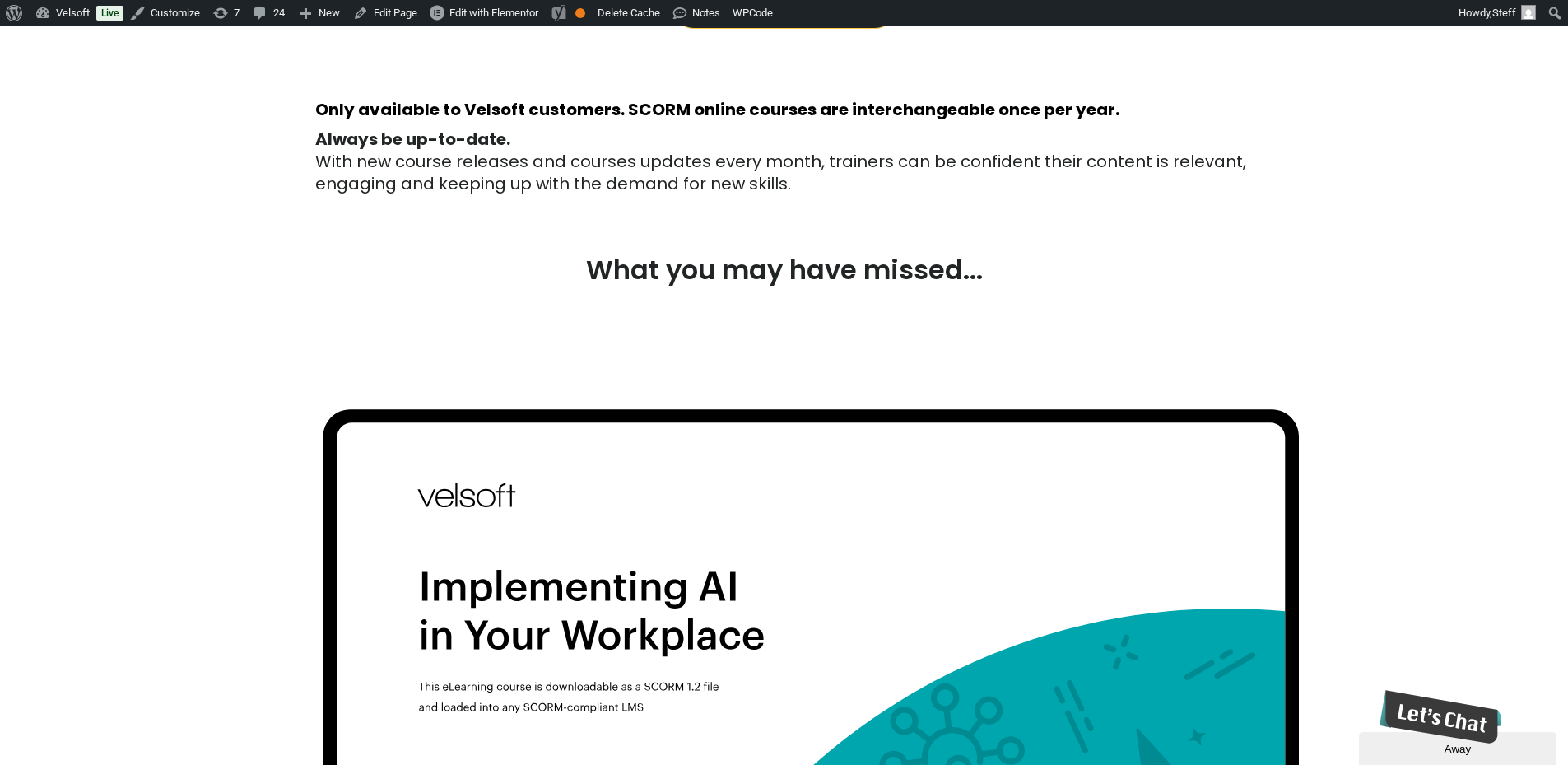
scroll to position [1369, 0]
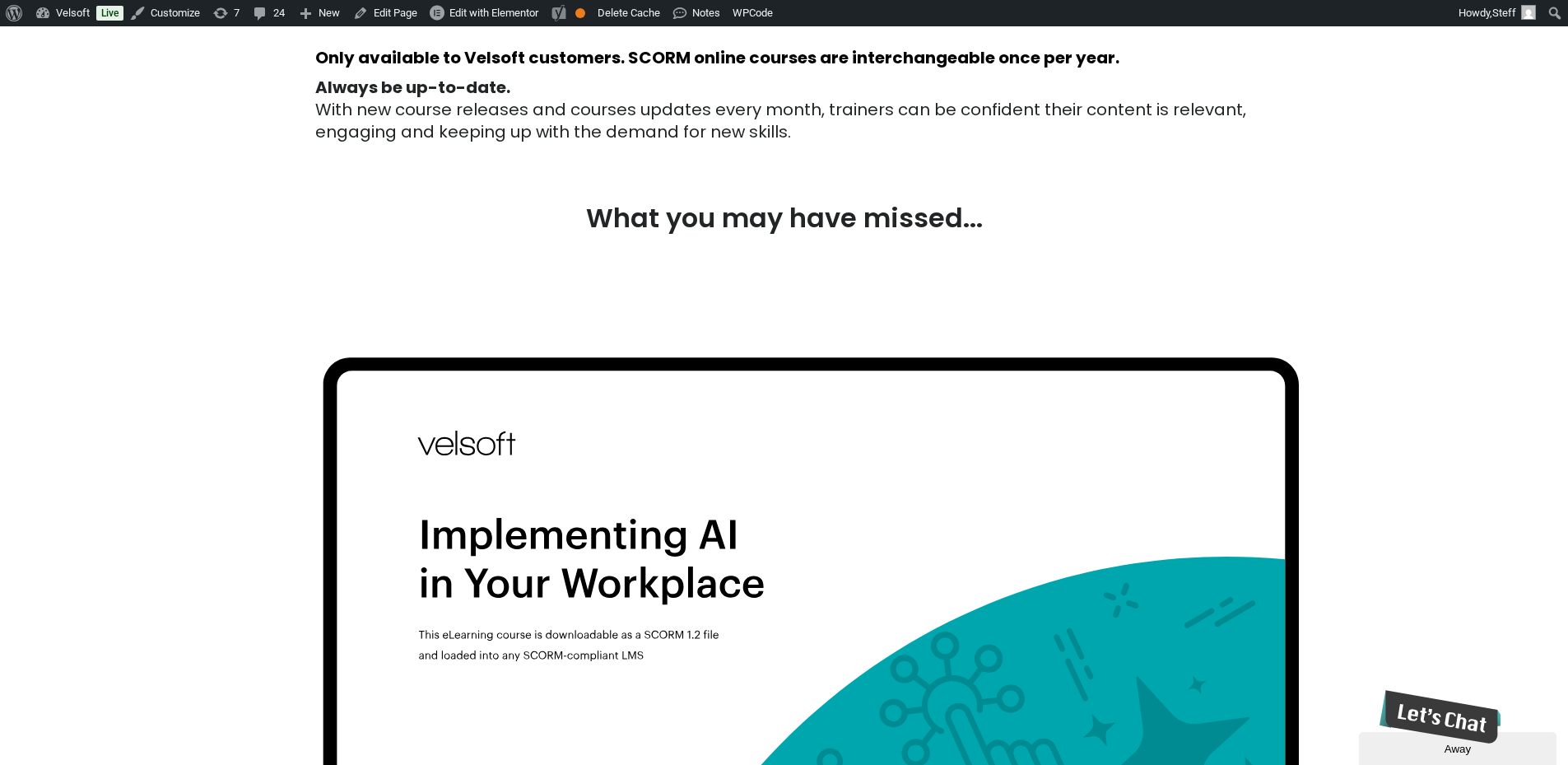
drag, startPoint x: 1422, startPoint y: 314, endPoint x: 1551, endPoint y: 340, distance: 131.6
drag, startPoint x: 1475, startPoint y: 178, endPoint x: 1371, endPoint y: 95, distance: 133.1
click at [1475, 178] on div "Only available to Velsoft customers. SCORM online courses are interchangeable o…" at bounding box center [784, 142] width 1568 height 189
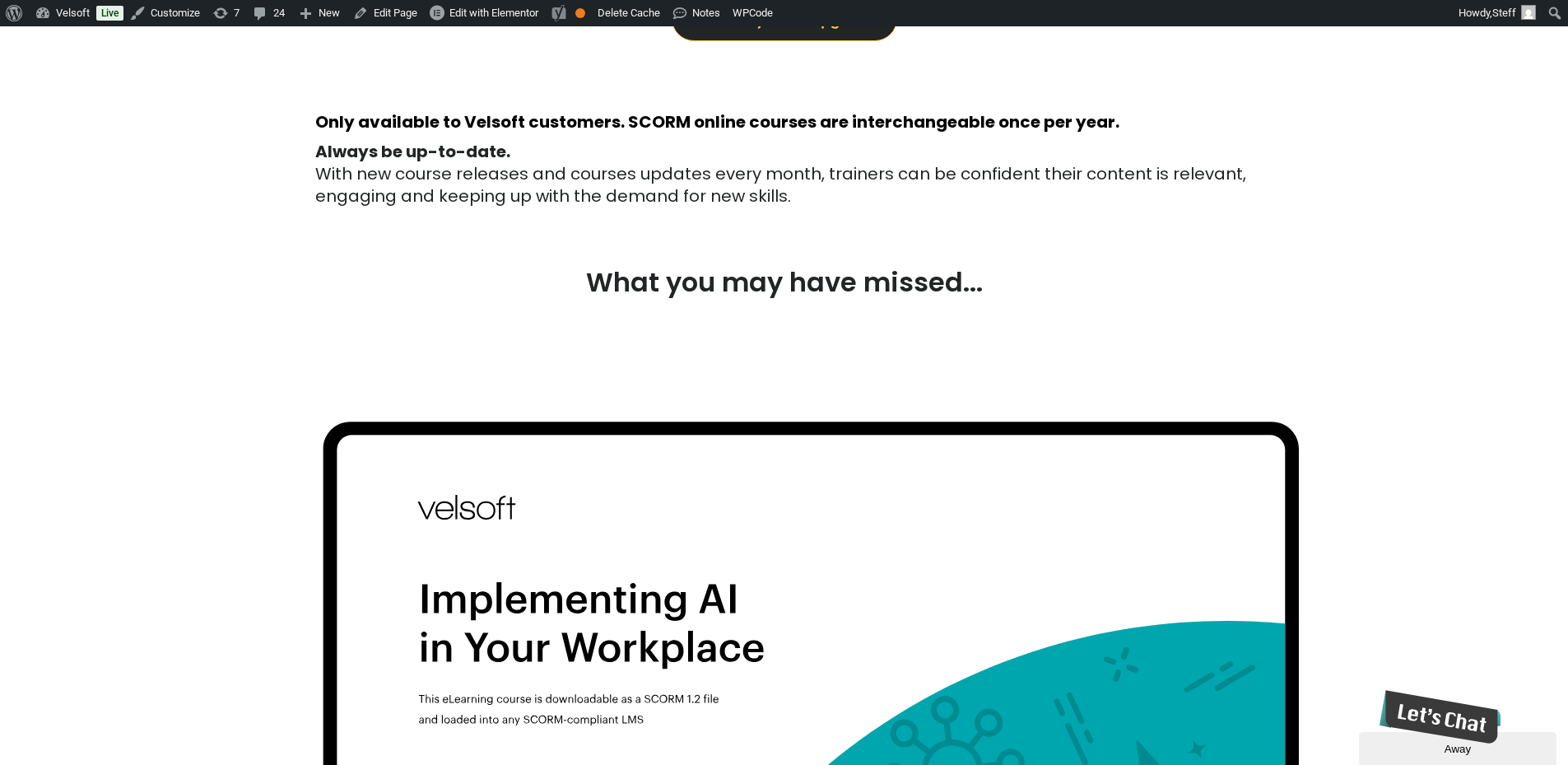
scroll to position [1395, 0]
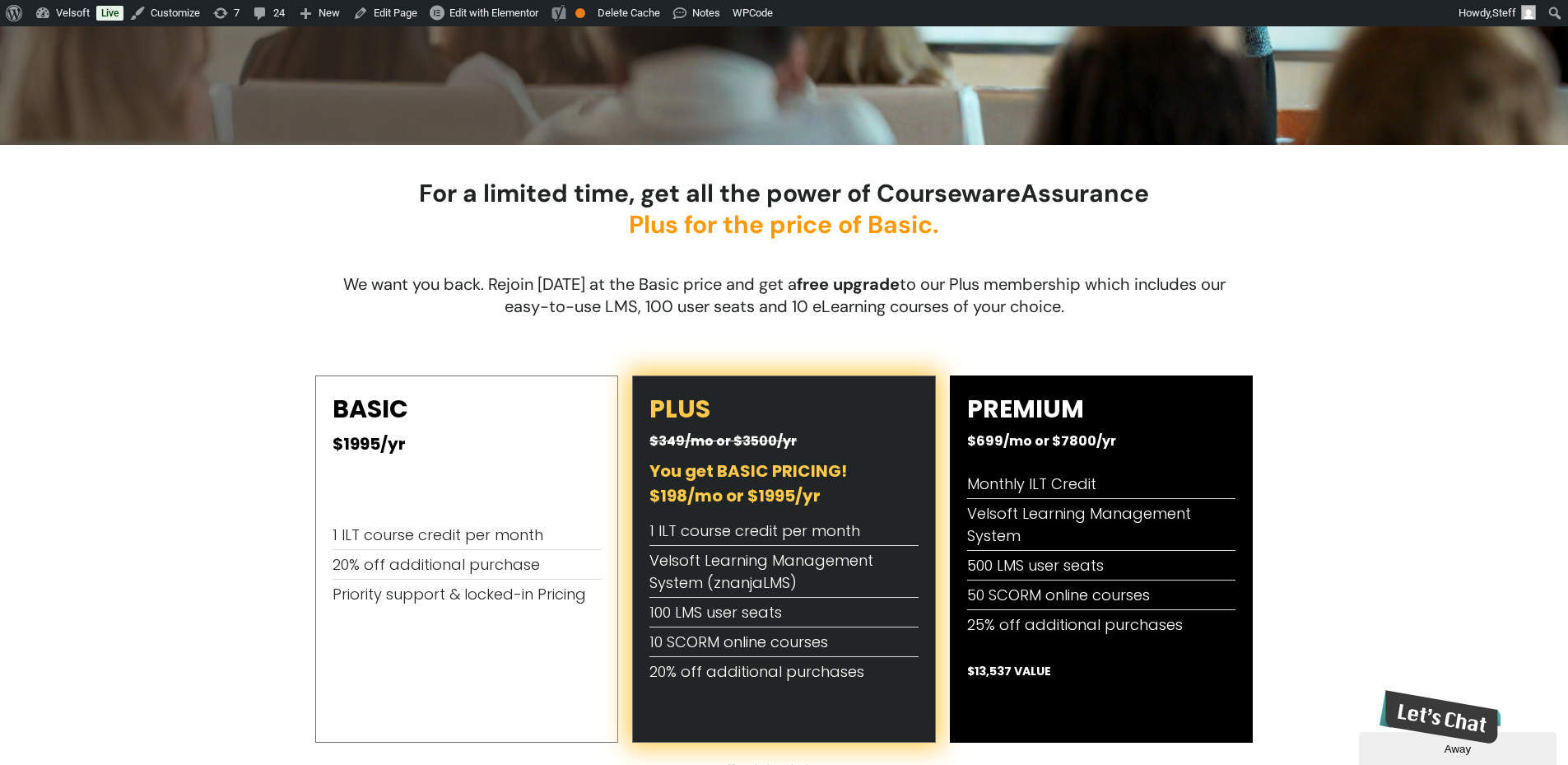
scroll to position [988, 0]
